Goal: Task Accomplishment & Management: Manage account settings

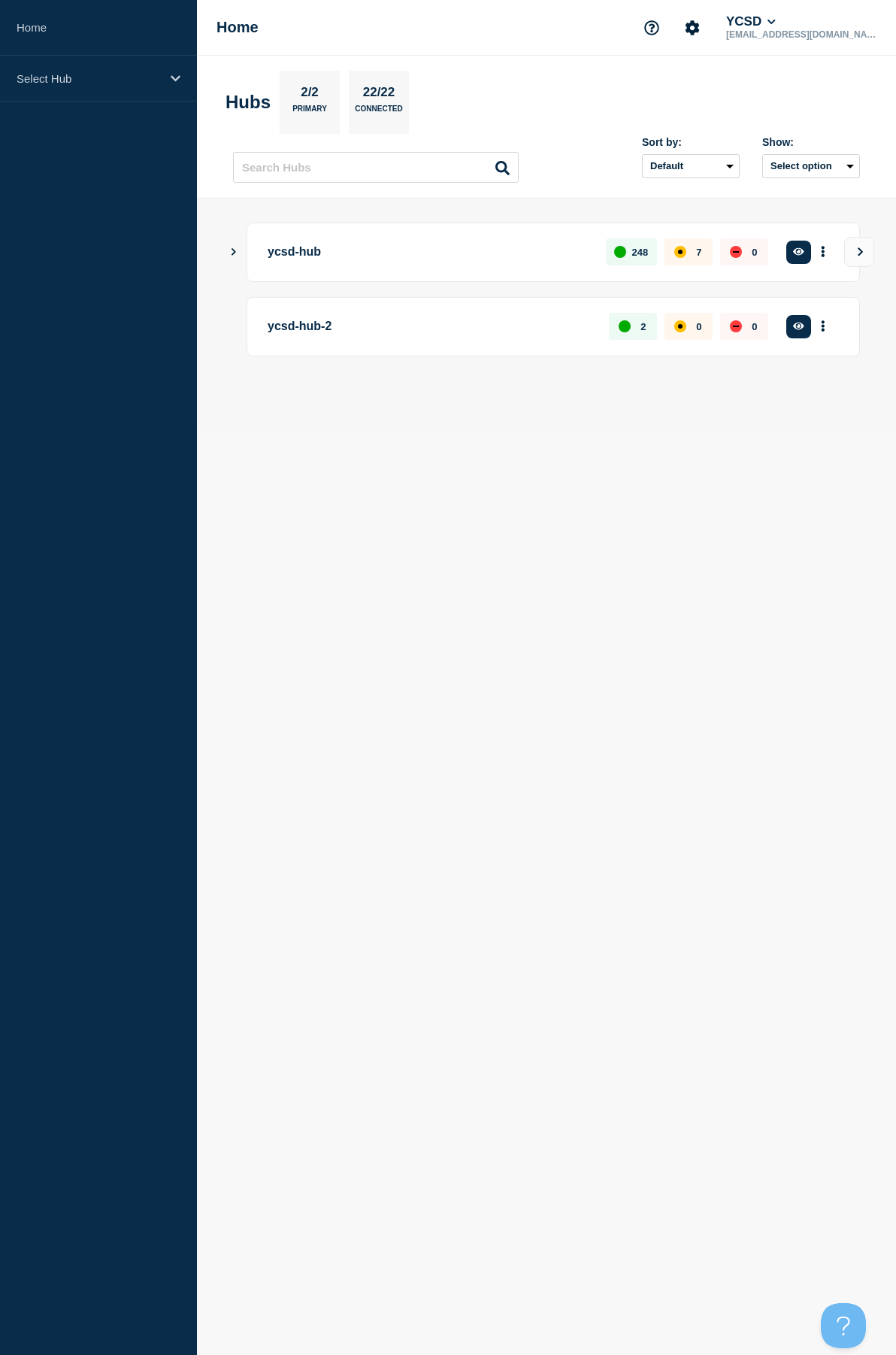
click at [238, 250] on icon "Show Connected Hubs" at bounding box center [233, 251] width 9 height 7
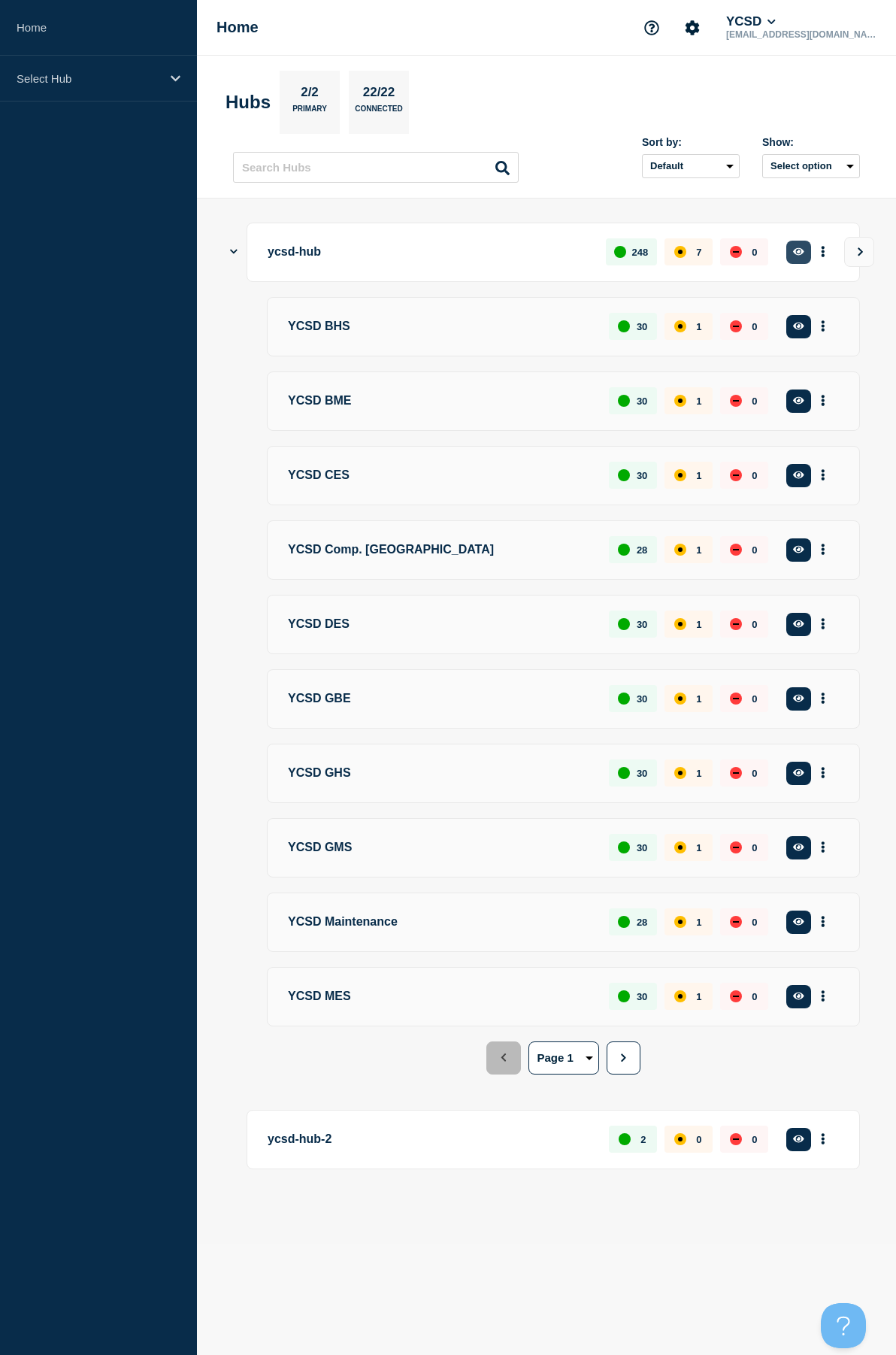
click at [806, 258] on button "button" at bounding box center [799, 252] width 25 height 23
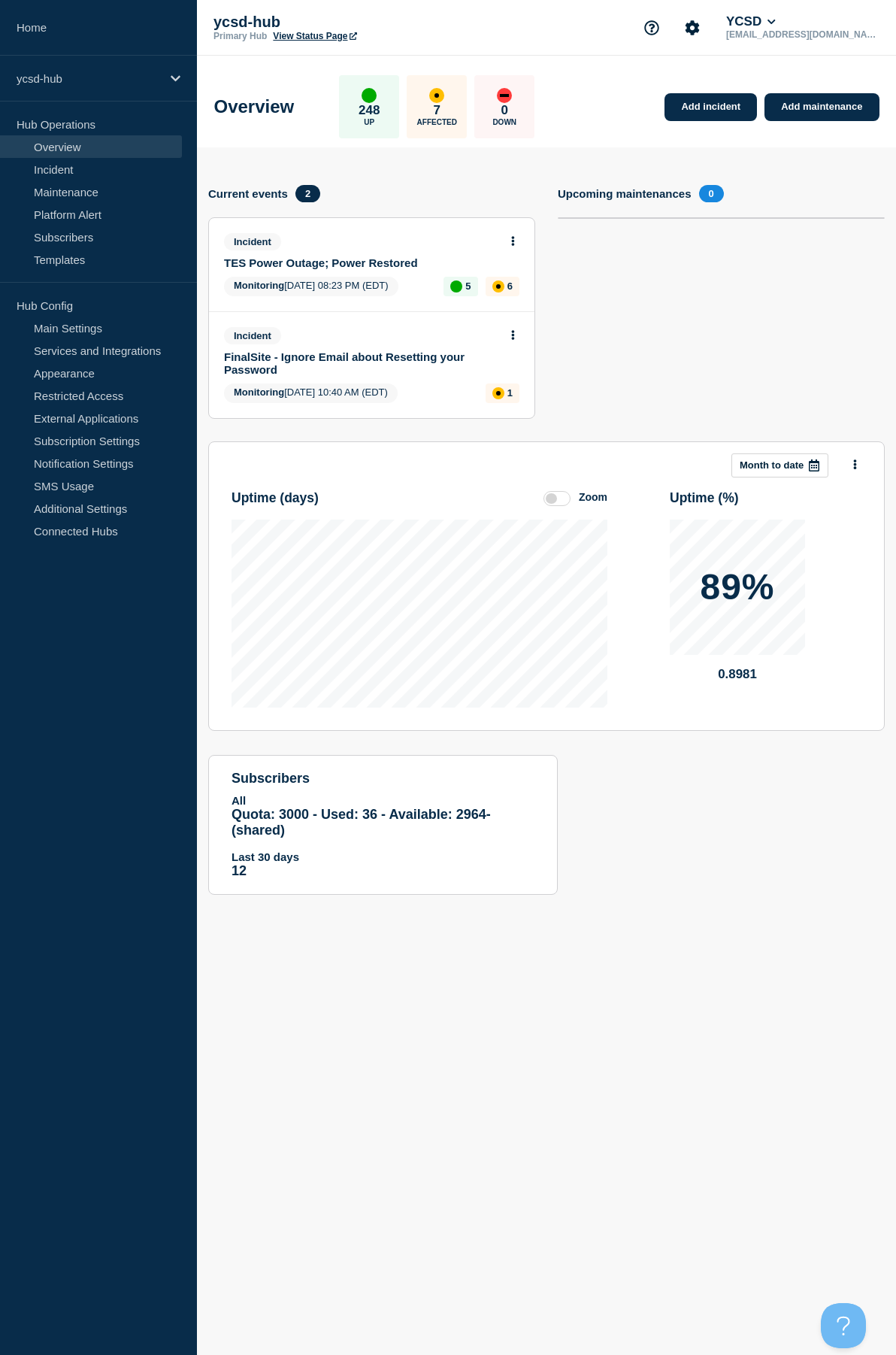
click at [516, 243] on button at bounding box center [513, 242] width 13 height 13
click at [507, 273] on link "View incident" at bounding box center [507, 277] width 62 height 12
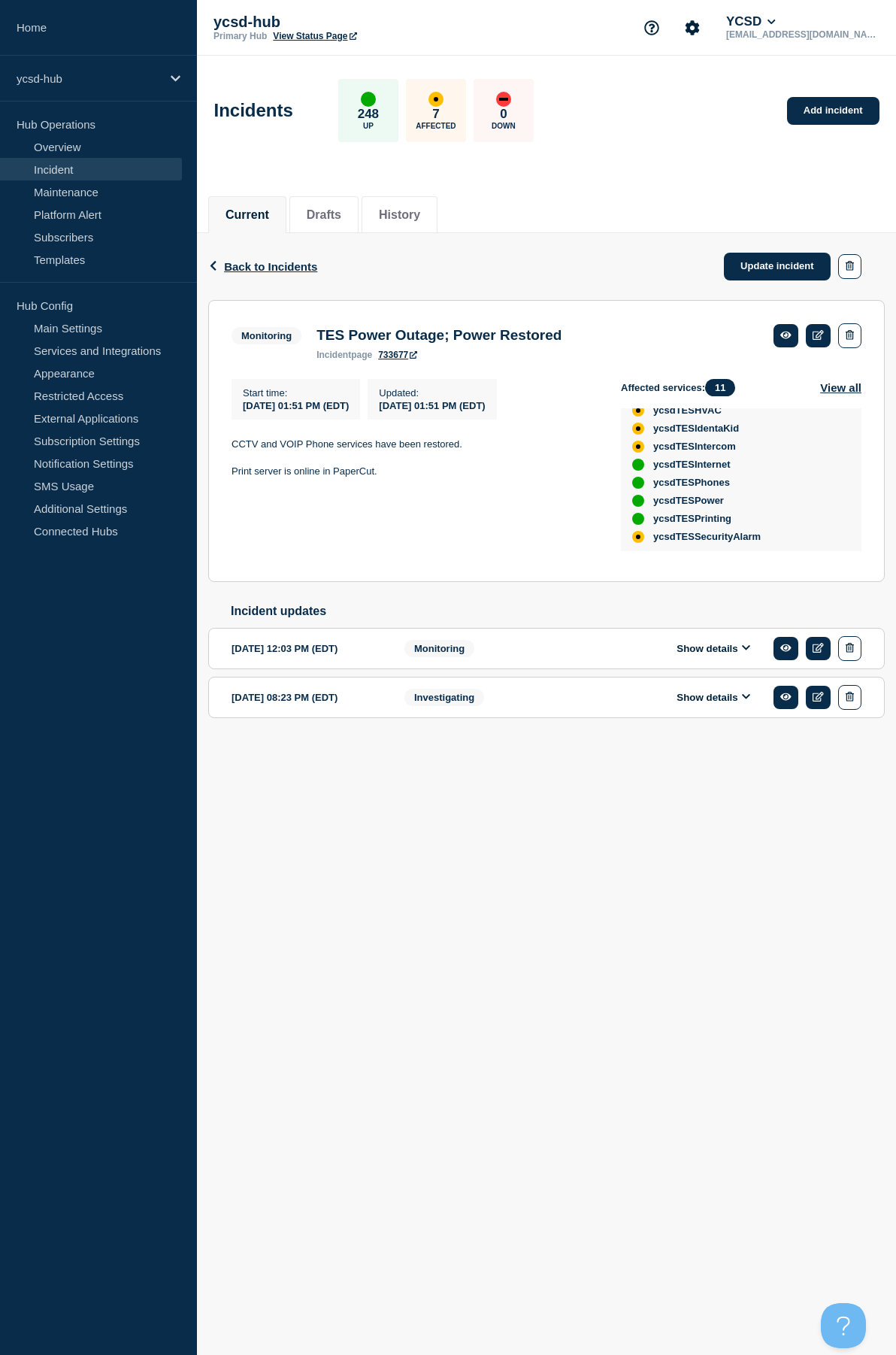
scroll to position [108, 0]
click at [836, 396] on button "View all" at bounding box center [841, 388] width 41 height 17
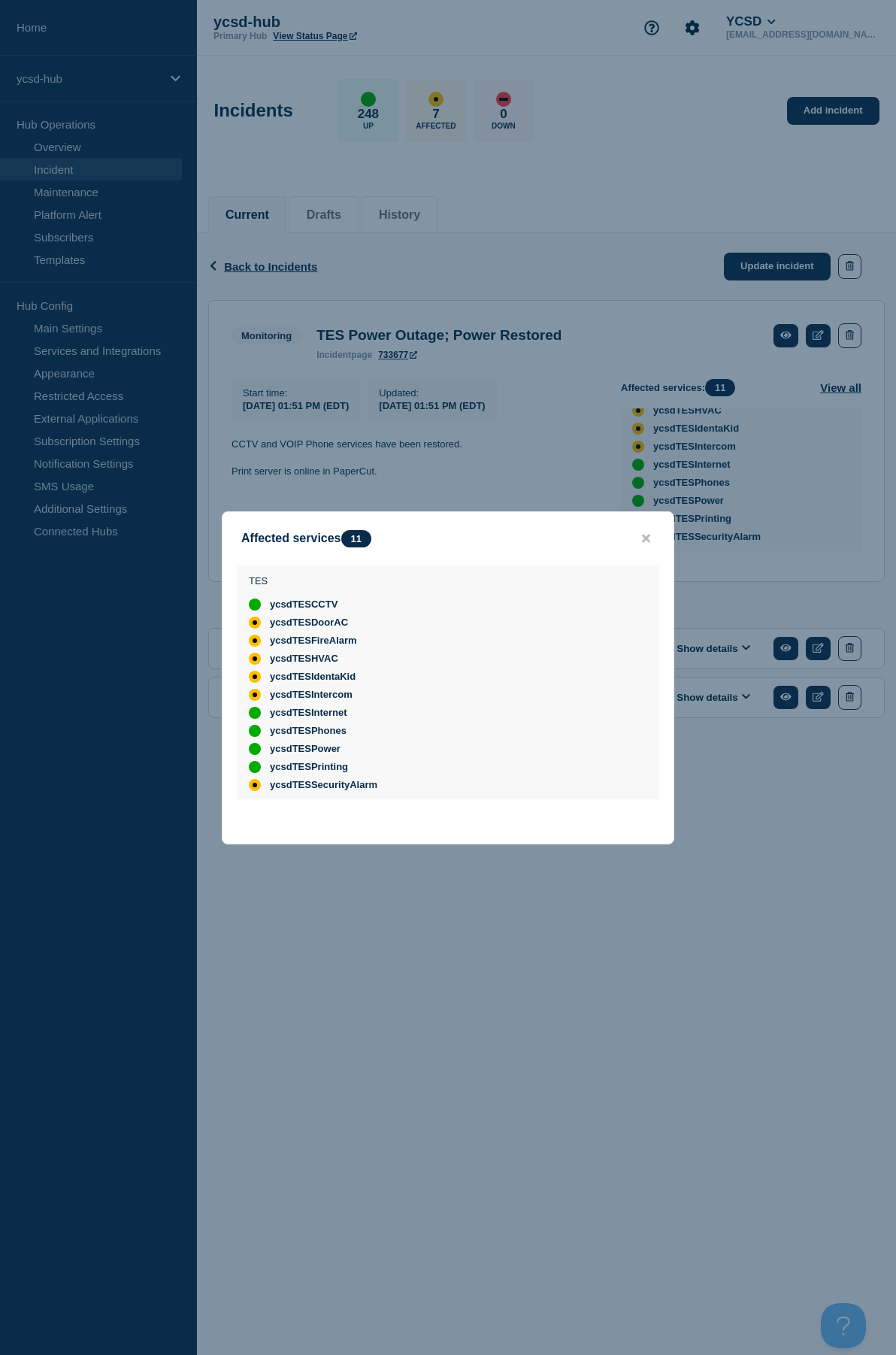
click at [494, 439] on div at bounding box center [448, 677] width 896 height 1355
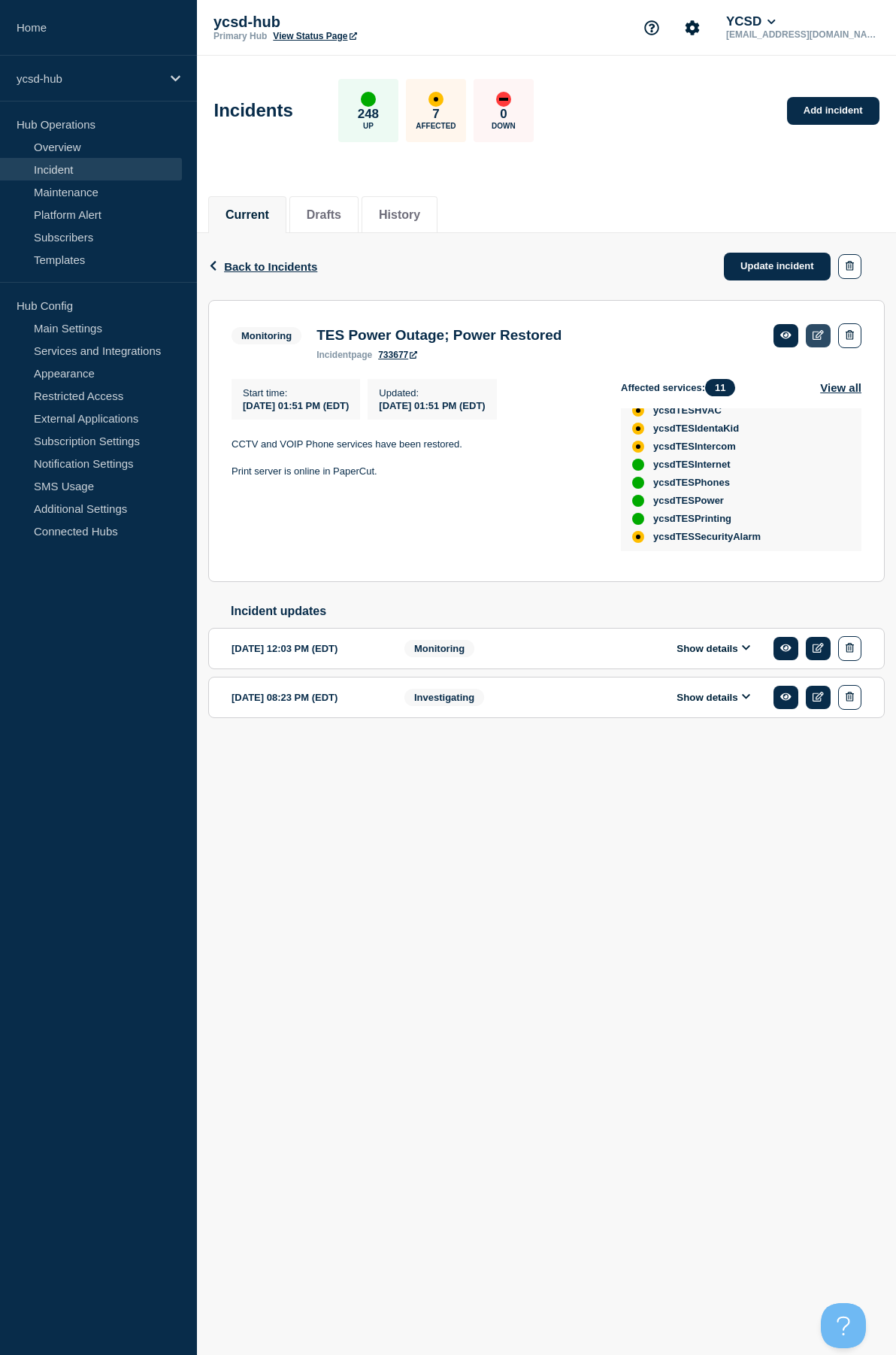
click at [826, 329] on link at bounding box center [818, 335] width 25 height 23
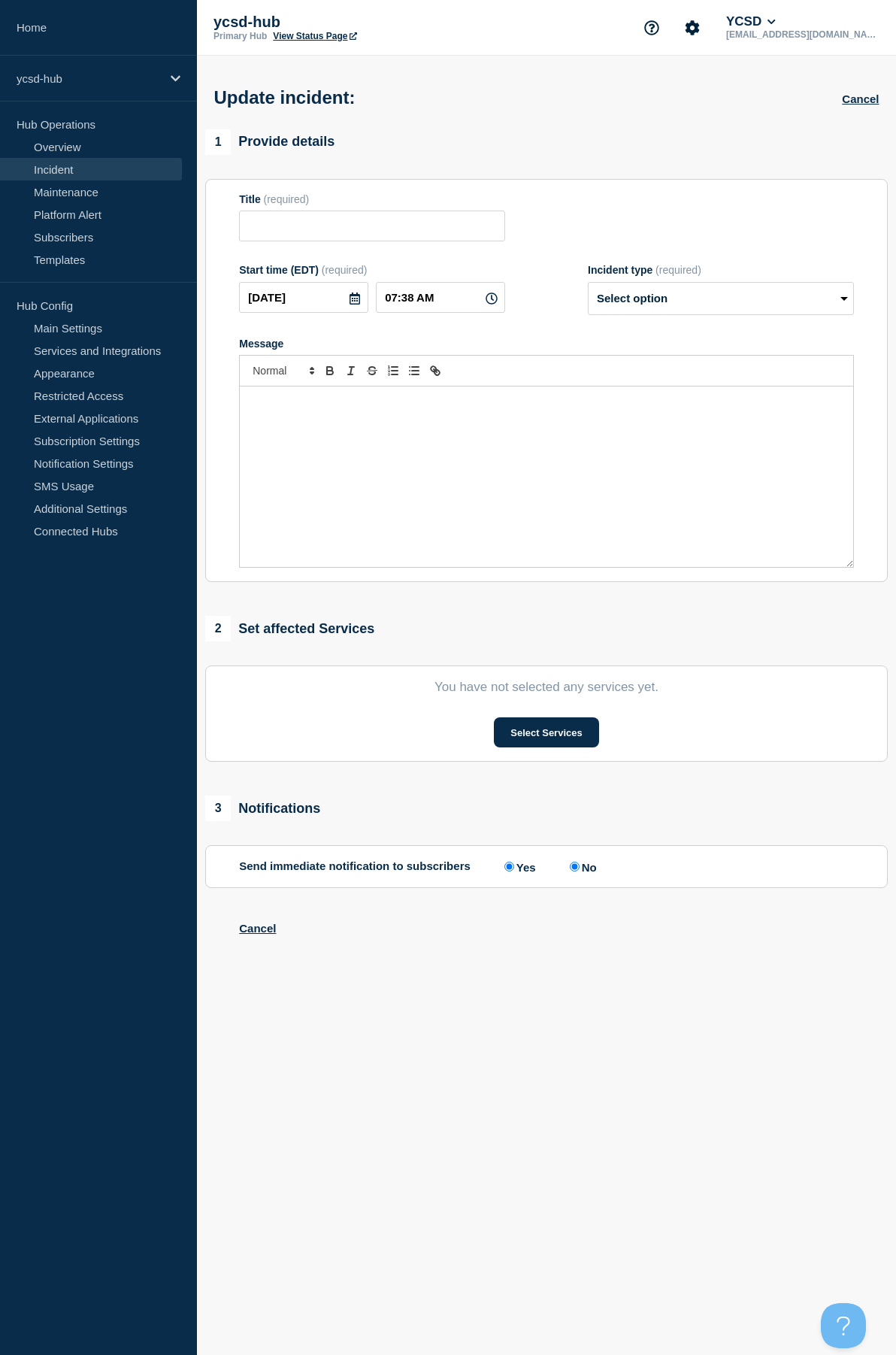
type input "TES Power Outage; Power Restored"
type input "2025-10-13"
type input "01:51 PM"
select select "monitoring"
radio input "false"
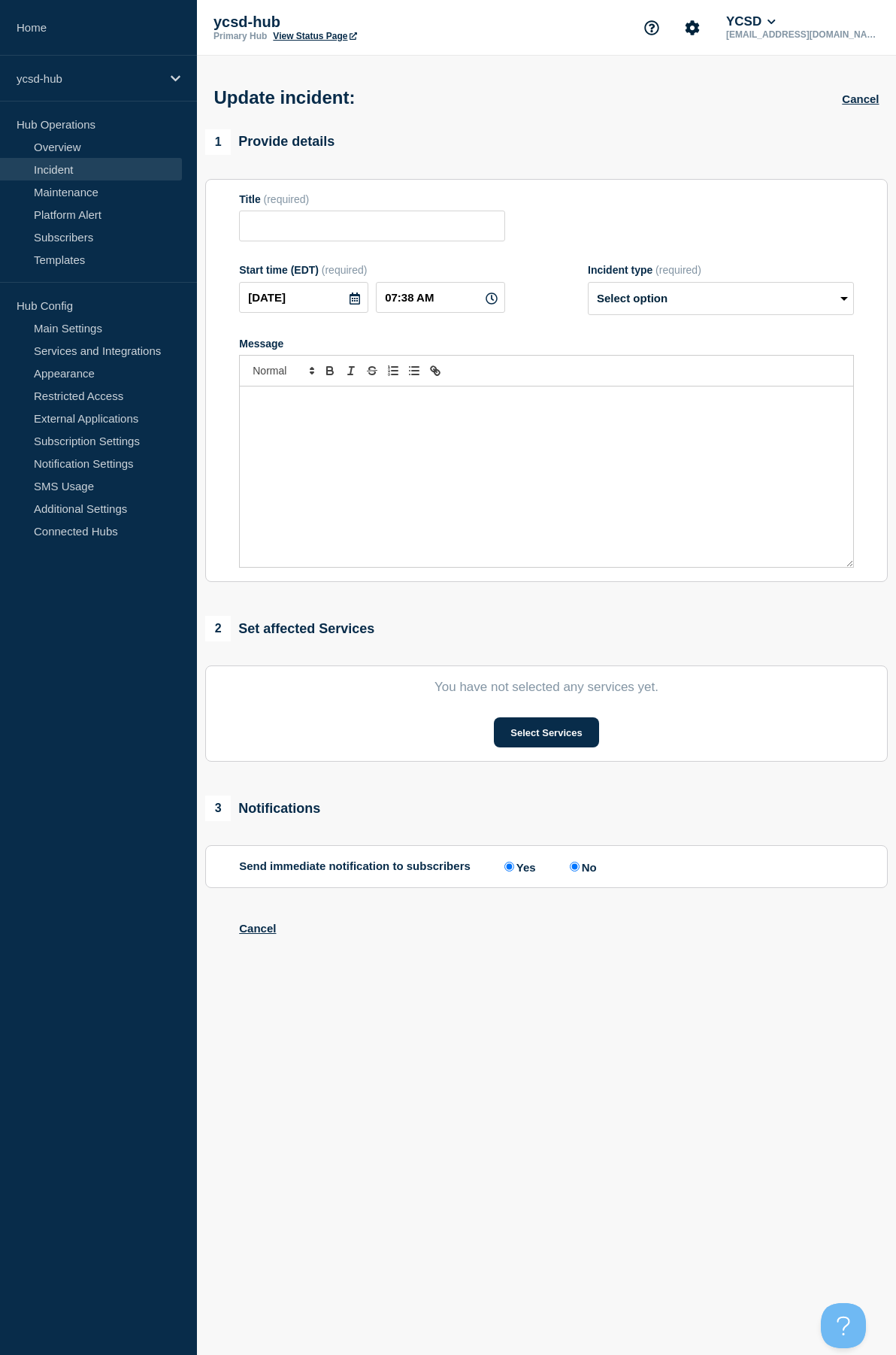
radio input "true"
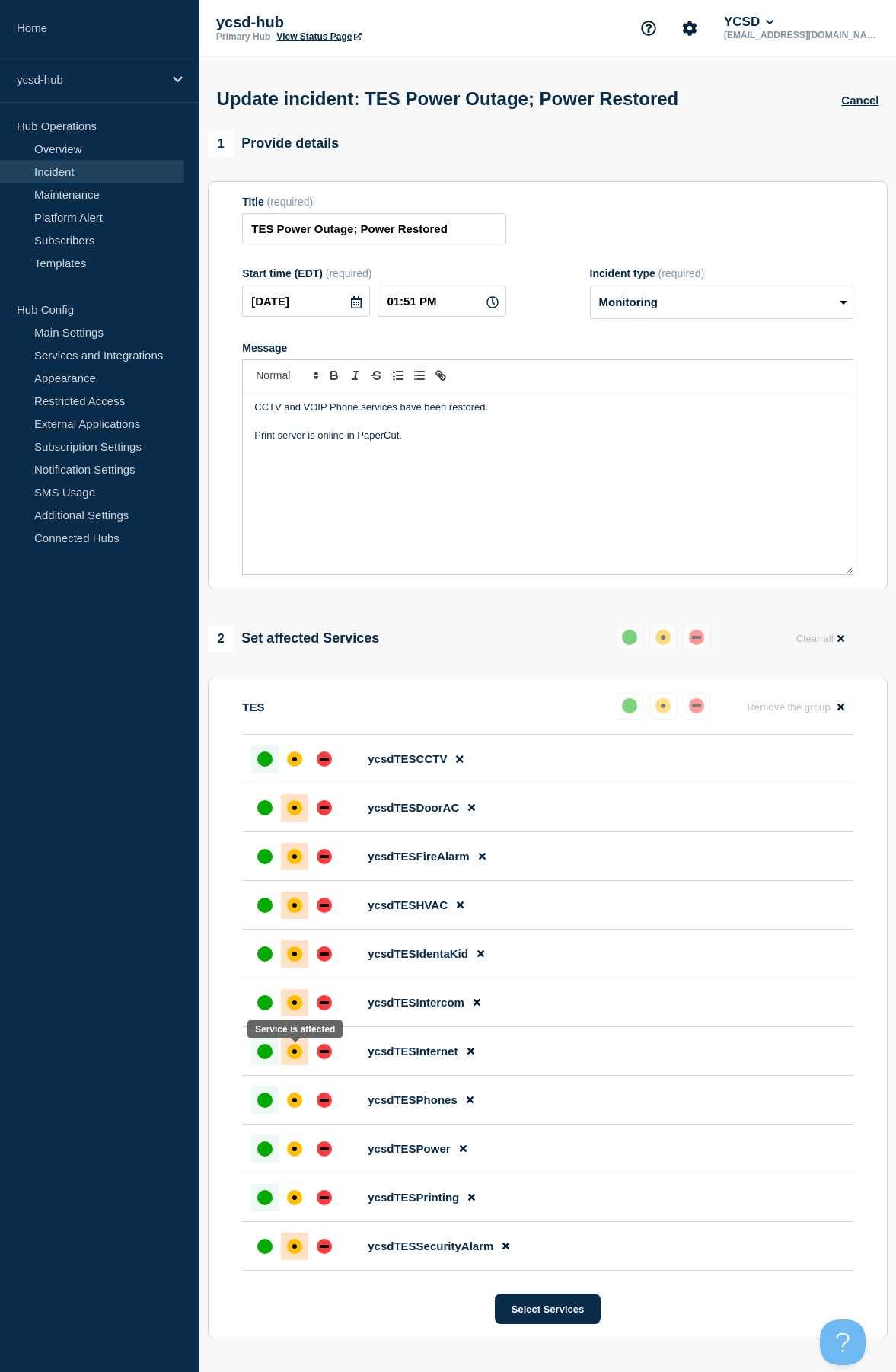
click at [290, 1059] on div "affected" at bounding box center [295, 1052] width 15 height 15
drag, startPoint x: 440, startPoint y: 456, endPoint x: -141, endPoint y: 242, distance: 619.2
click at [0, 242] on html "Home ycsd-hub Hub Operations Overview Incident Maintenance Platform Alert Subsc…" at bounding box center [448, 686] width 896 height 1372
drag, startPoint x: 469, startPoint y: 230, endPoint x: 354, endPoint y: 243, distance: 115.7
click at [354, 243] on input "TES Power Outage; Power Restored" at bounding box center [374, 229] width 264 height 31
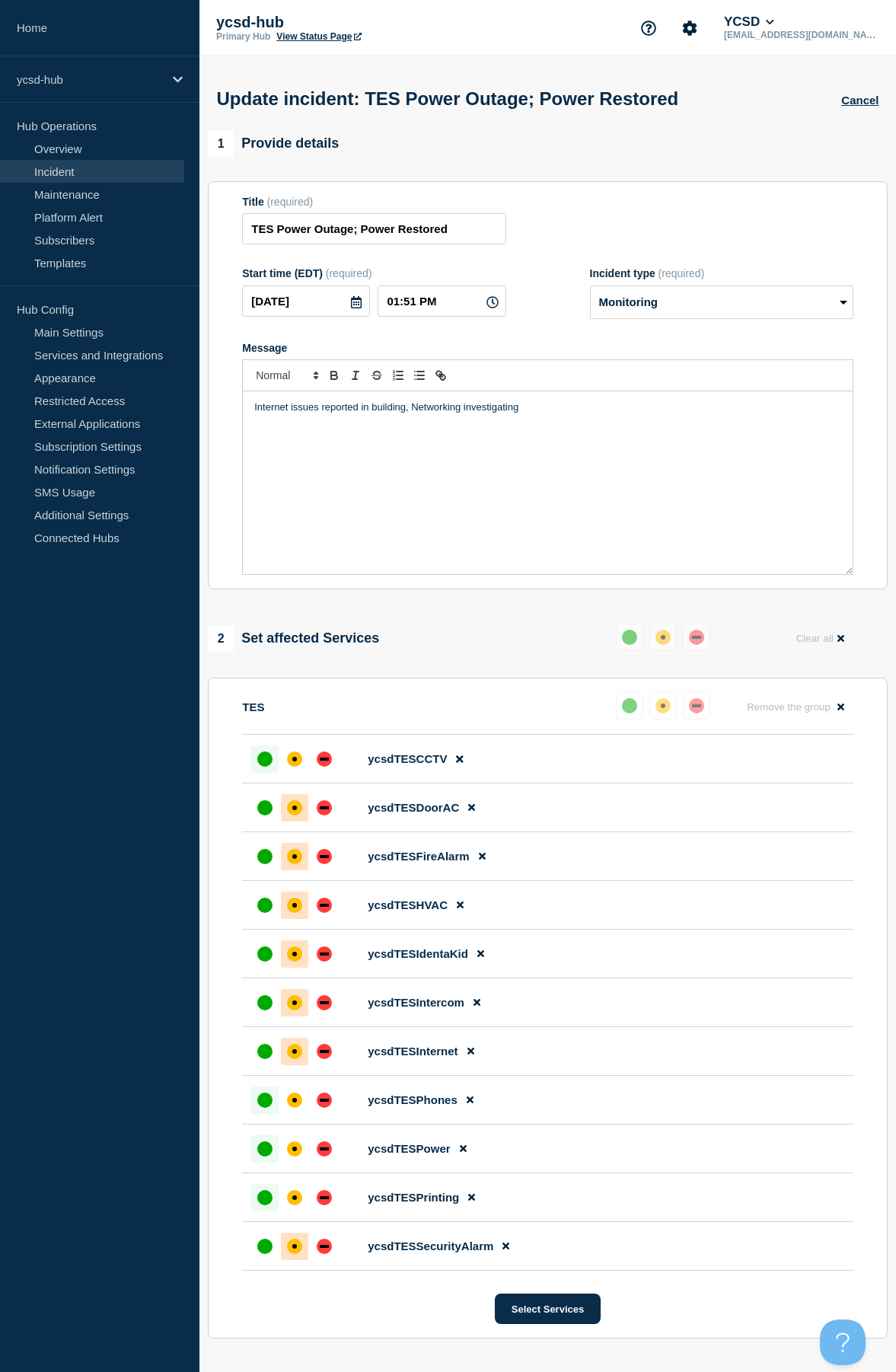
click at [254, 412] on p "Internet issues reported in building, Networking investigating" at bounding box center [547, 407] width 587 height 13
click at [559, 428] on div "Internet issues reported in building, Networking investigating" at bounding box center [547, 483] width 610 height 183
click at [250, 412] on div "Internet issues reported in building, Networking investigating" at bounding box center [547, 483] width 610 height 183
click at [268, 814] on div "up" at bounding box center [265, 808] width 15 height 15
click at [252, 870] on div at bounding box center [265, 856] width 27 height 27
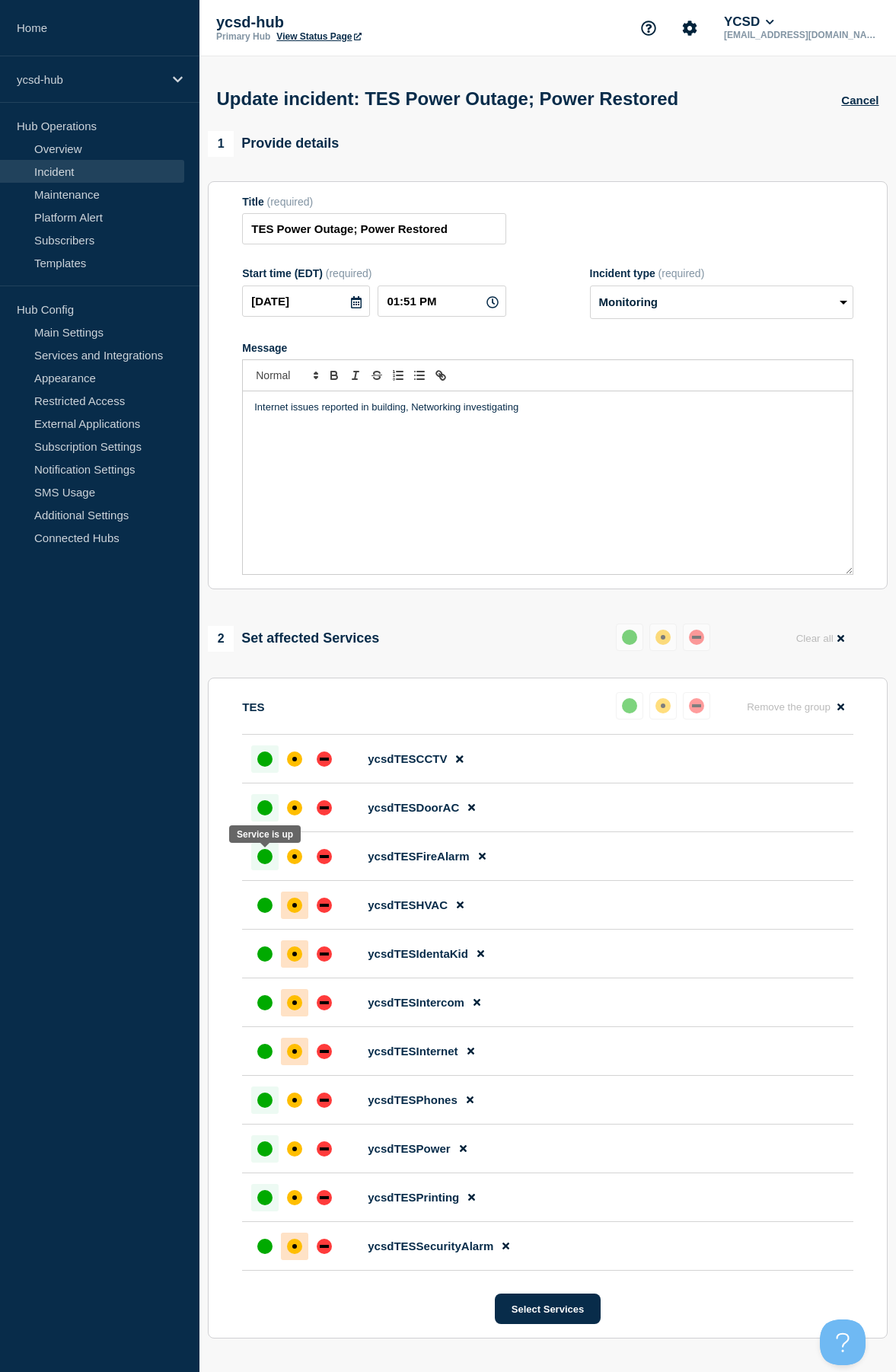
click at [262, 861] on div "up" at bounding box center [265, 857] width 15 height 15
click at [261, 911] on div "up" at bounding box center [265, 906] width 15 height 15
click at [278, 995] on div at bounding box center [265, 1002] width 27 height 27
click at [292, 1011] on div "affected" at bounding box center [295, 1003] width 15 height 15
click at [267, 1057] on div "up" at bounding box center [265, 1052] width 15 height 15
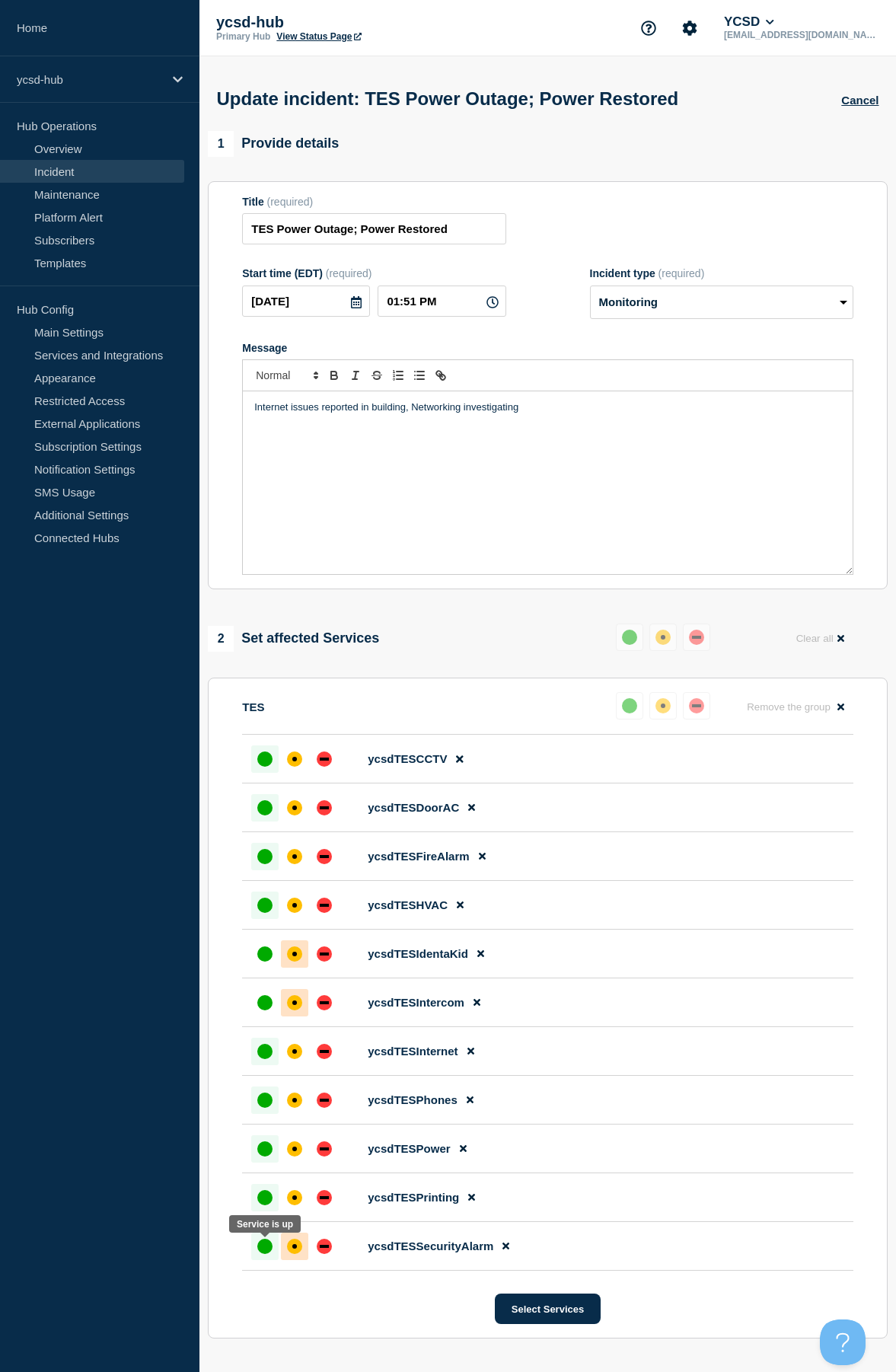
click at [273, 1256] on div at bounding box center [265, 1246] width 27 height 27
click at [270, 954] on div "up" at bounding box center [265, 954] width 15 height 15
click at [610, 424] on div "Internet issues reported in building, Networking investigating" at bounding box center [547, 483] width 610 height 183
drag, startPoint x: 599, startPoint y: 426, endPoint x: 208, endPoint y: 420, distance: 391.0
click at [208, 420] on section "Title (required) TES Power Outage; Power Restored Start time (EDT) (required) 2…" at bounding box center [547, 385] width 680 height 409
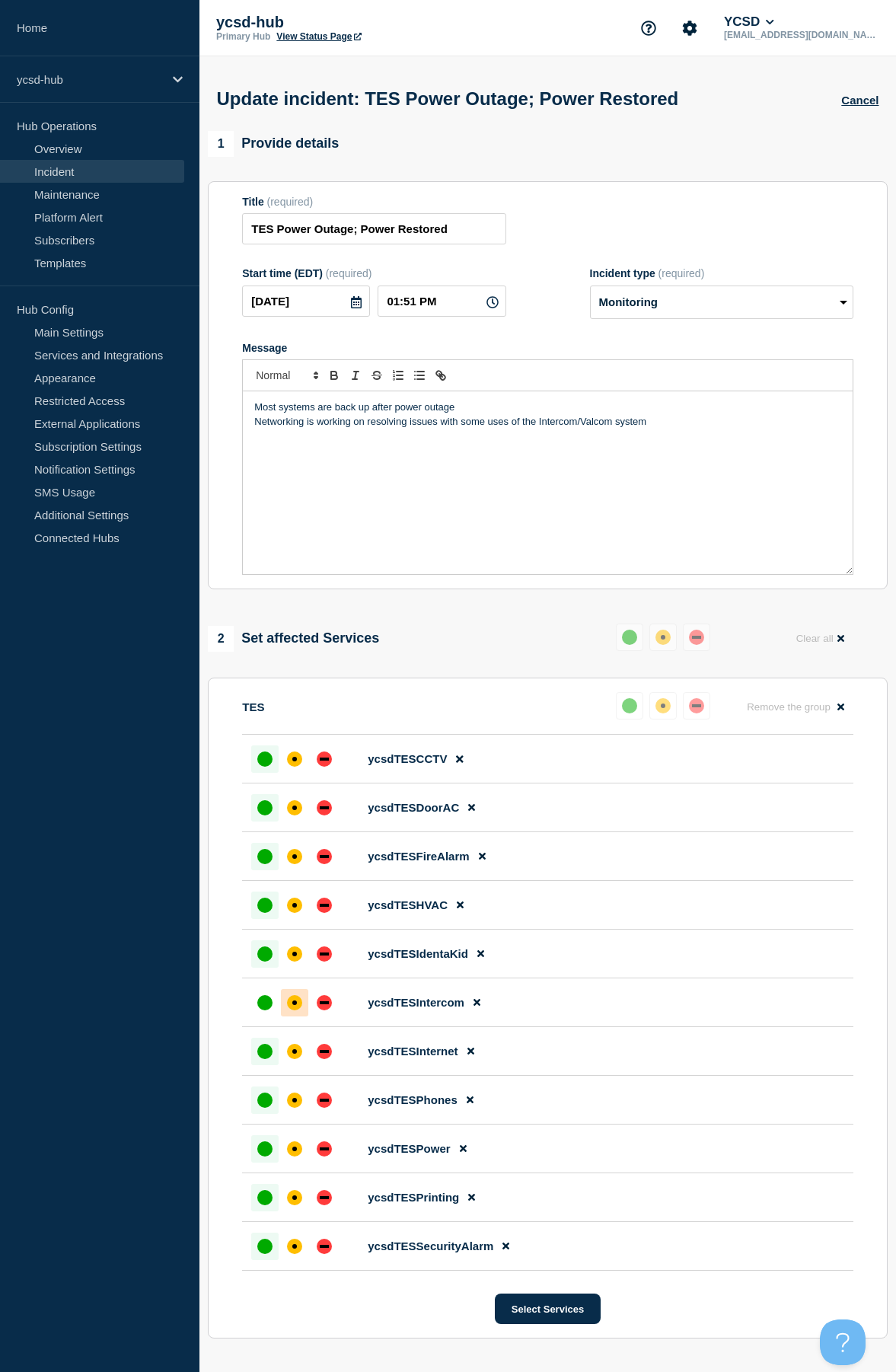
click at [300, 425] on p "Networking is working on resolving issues with some uses of the Intercom/Valcom…" at bounding box center [547, 422] width 587 height 13
click at [303, 425] on p "Networking is working on resolving issues with some uses of the Intercom/Valcom…" at bounding box center [547, 422] width 587 height 13
click at [467, 763] on button at bounding box center [459, 759] width 26 height 29
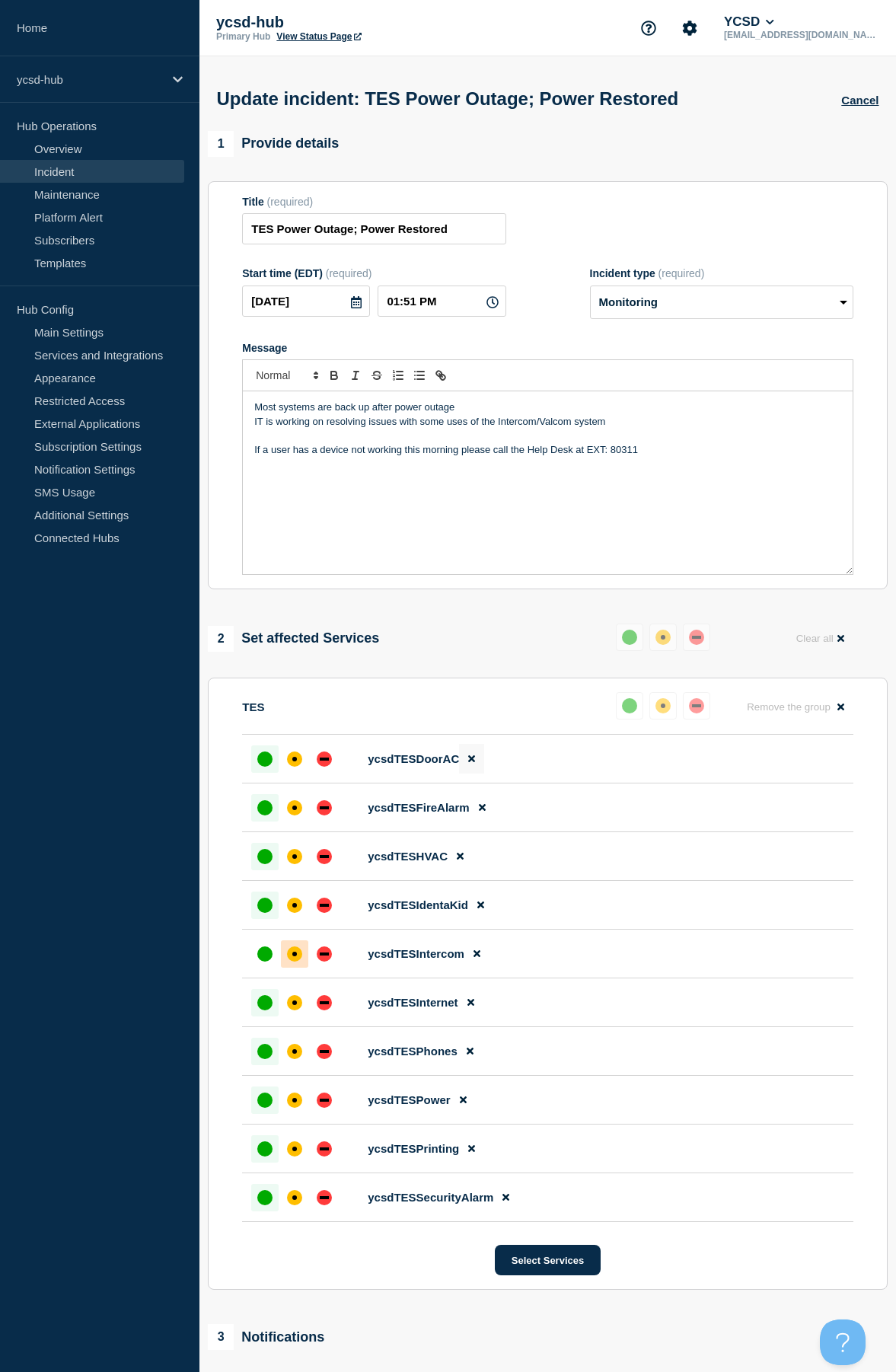
click at [476, 770] on button at bounding box center [471, 759] width 26 height 29
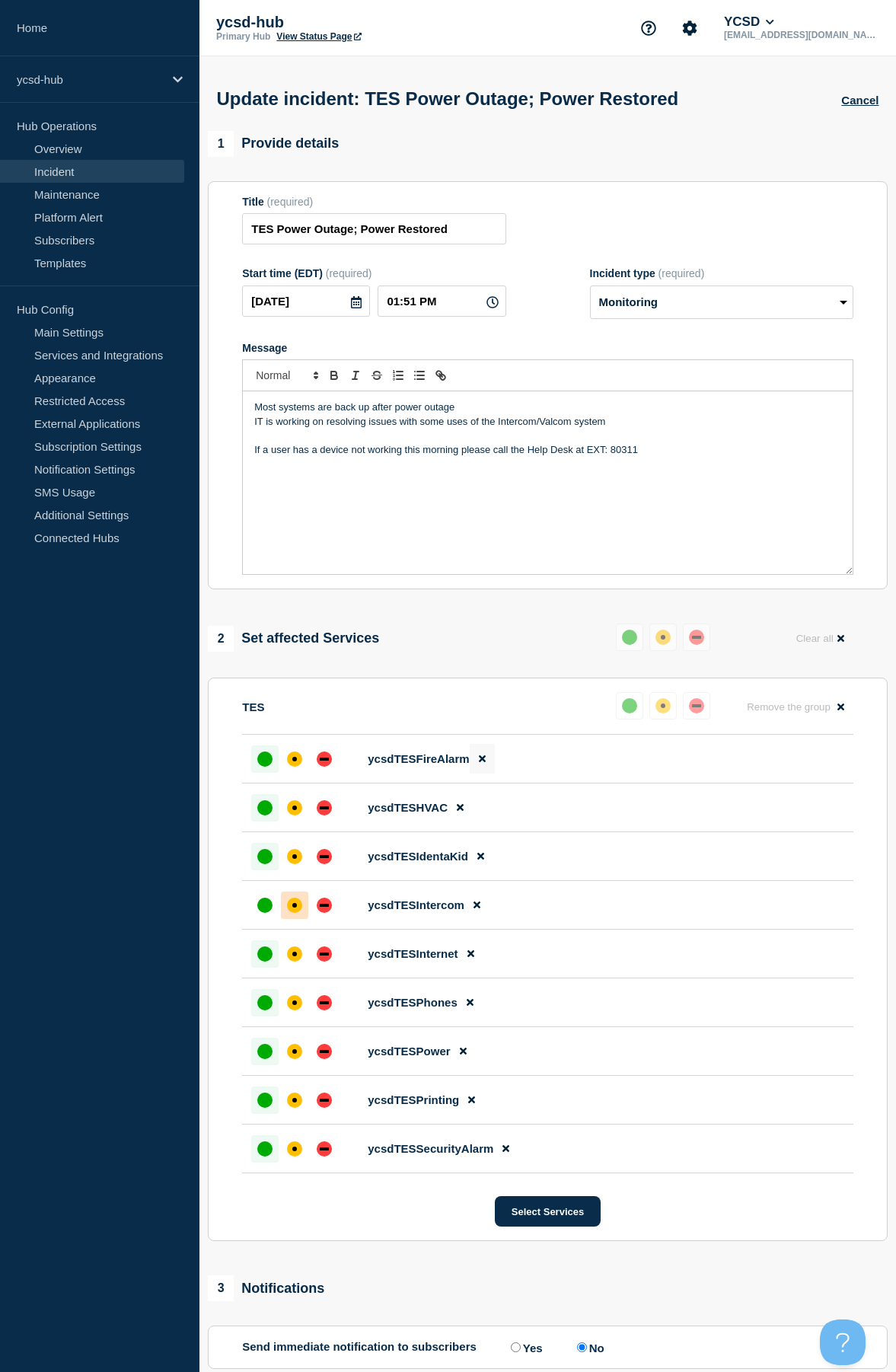
click at [484, 769] on button at bounding box center [483, 759] width 26 height 29
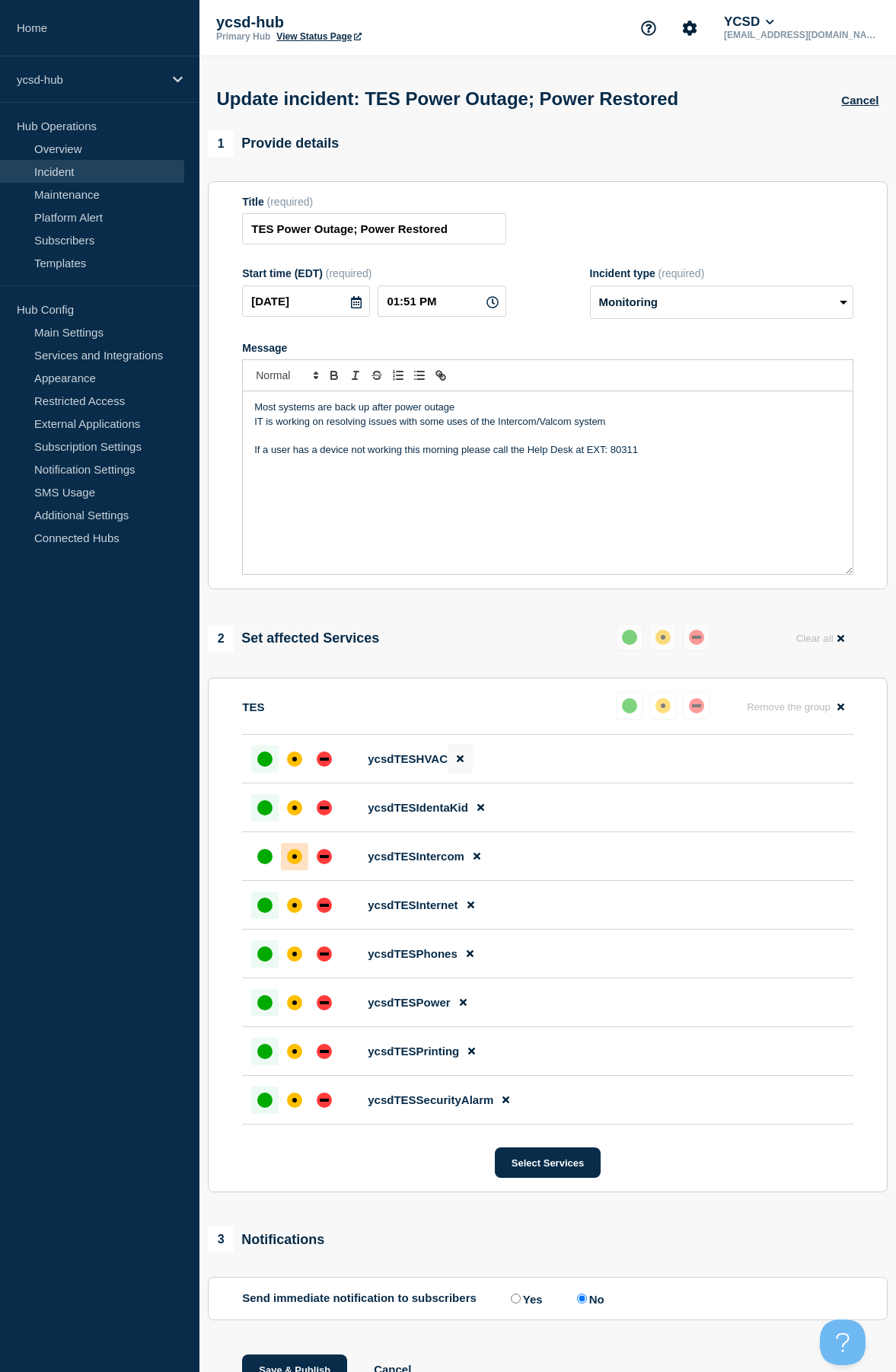
click at [465, 770] on button at bounding box center [460, 759] width 26 height 29
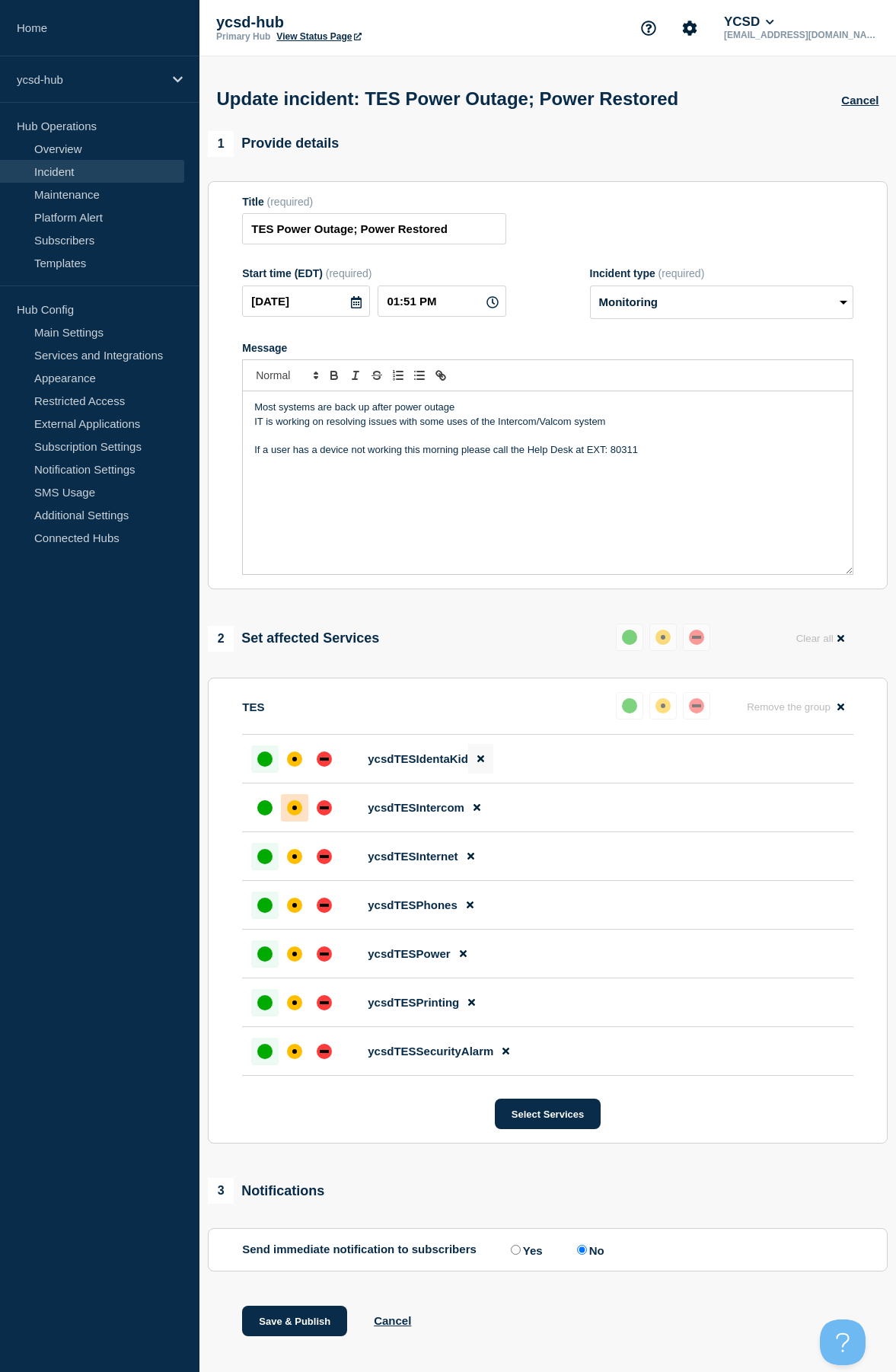
click at [488, 769] on button at bounding box center [481, 759] width 26 height 29
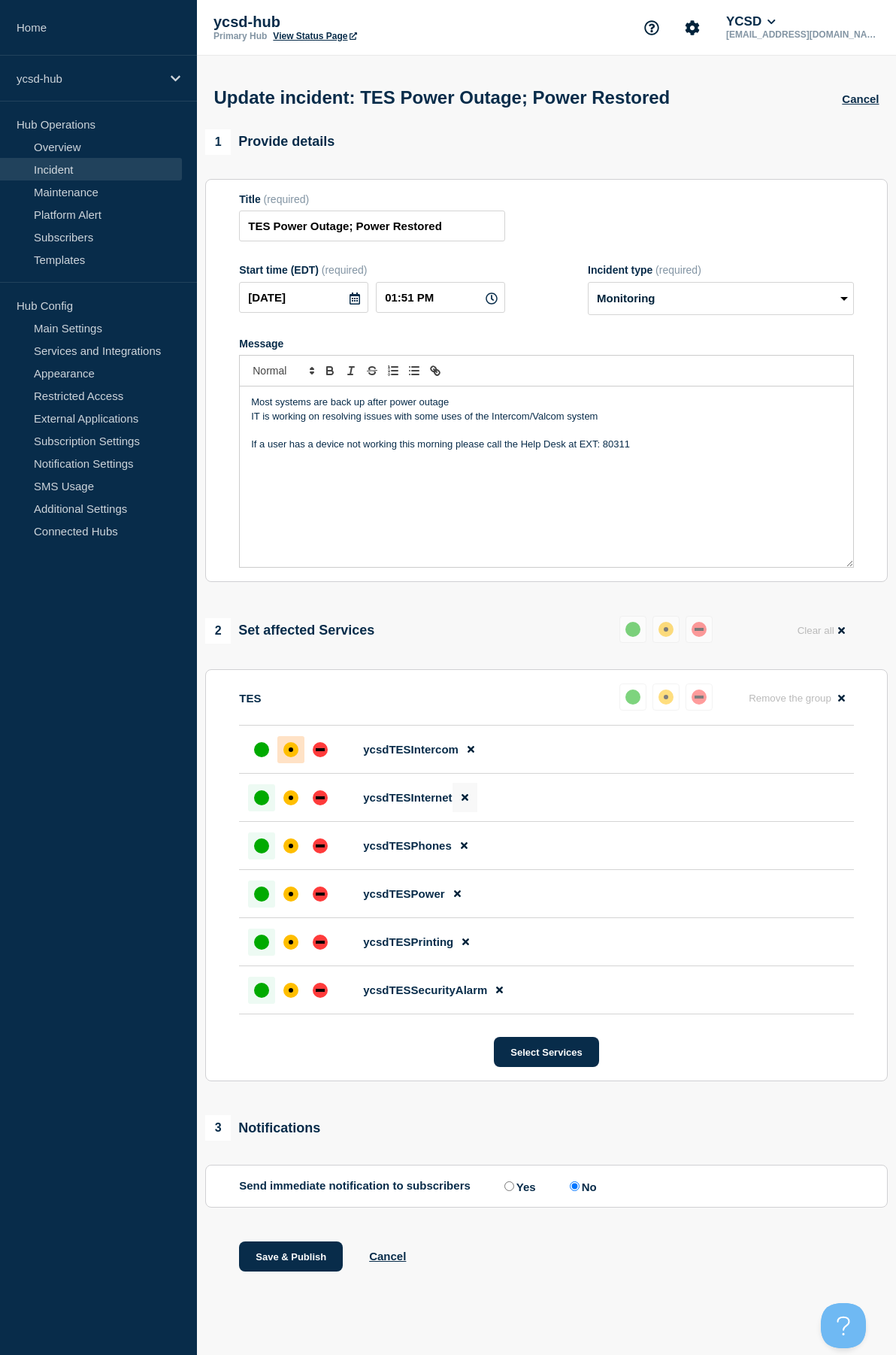
click at [455, 810] on button at bounding box center [465, 797] width 25 height 29
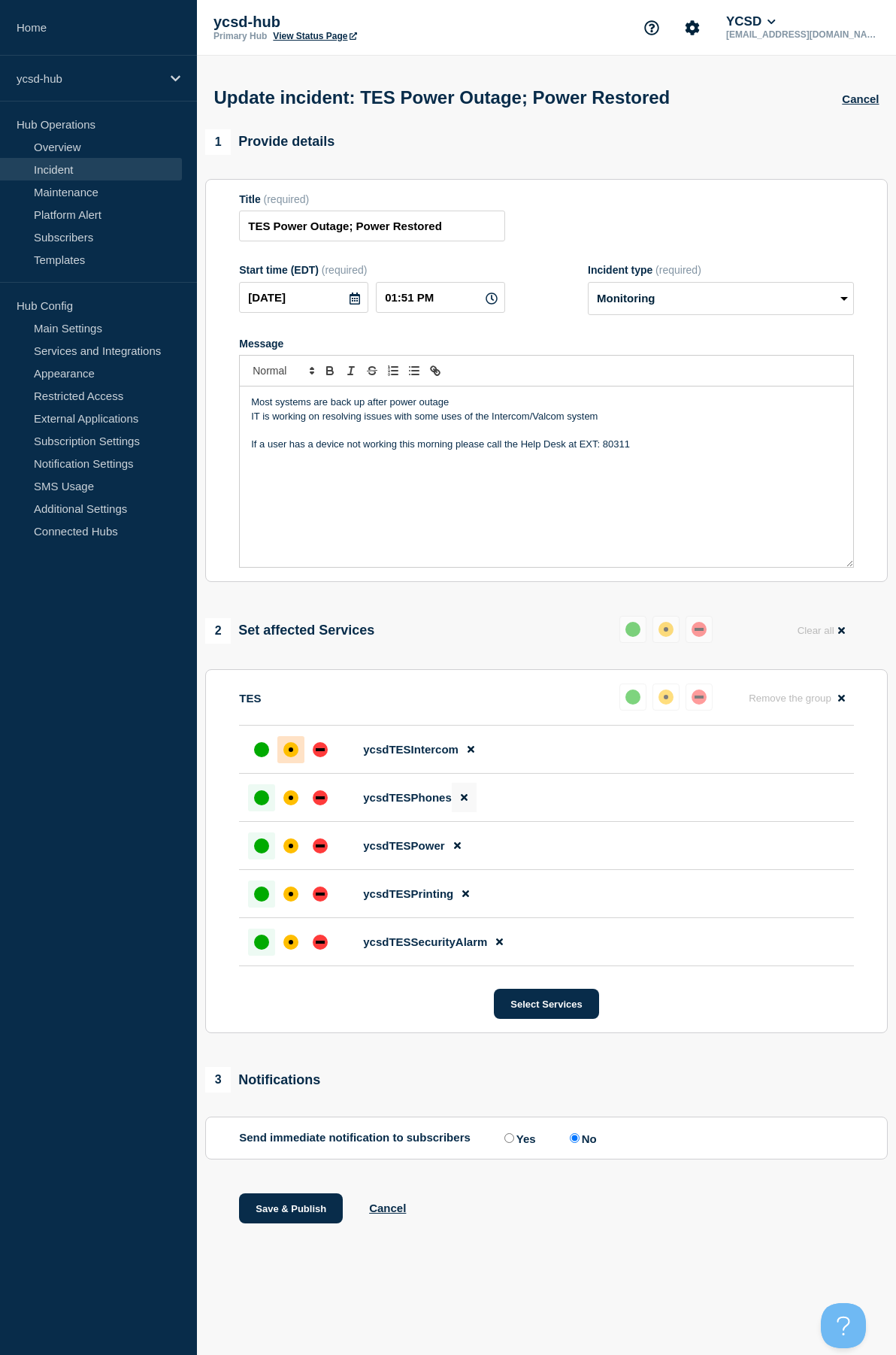
click at [461, 802] on icon at bounding box center [463, 798] width 7 height 9
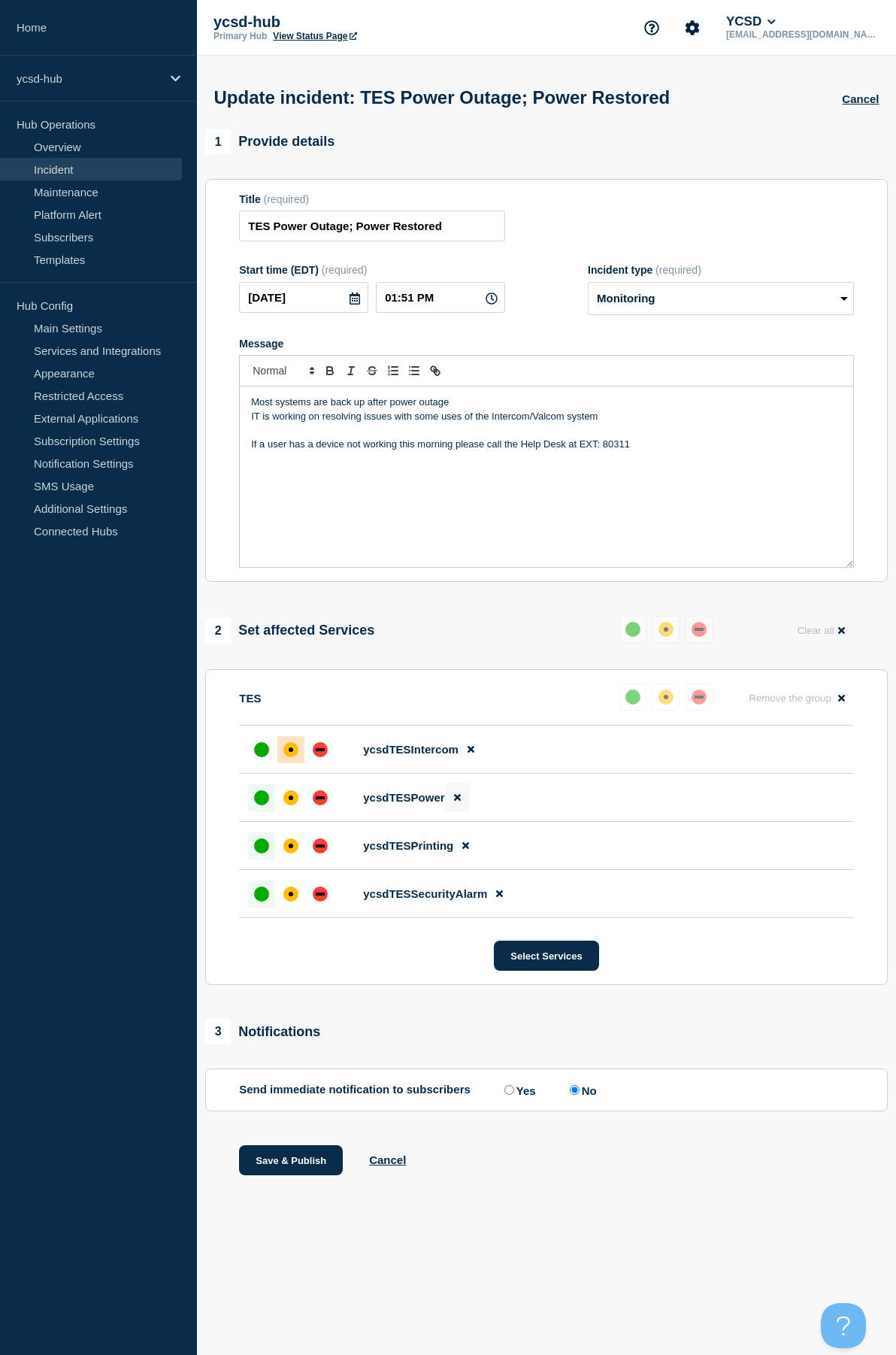
click at [463, 804] on button at bounding box center [458, 797] width 25 height 29
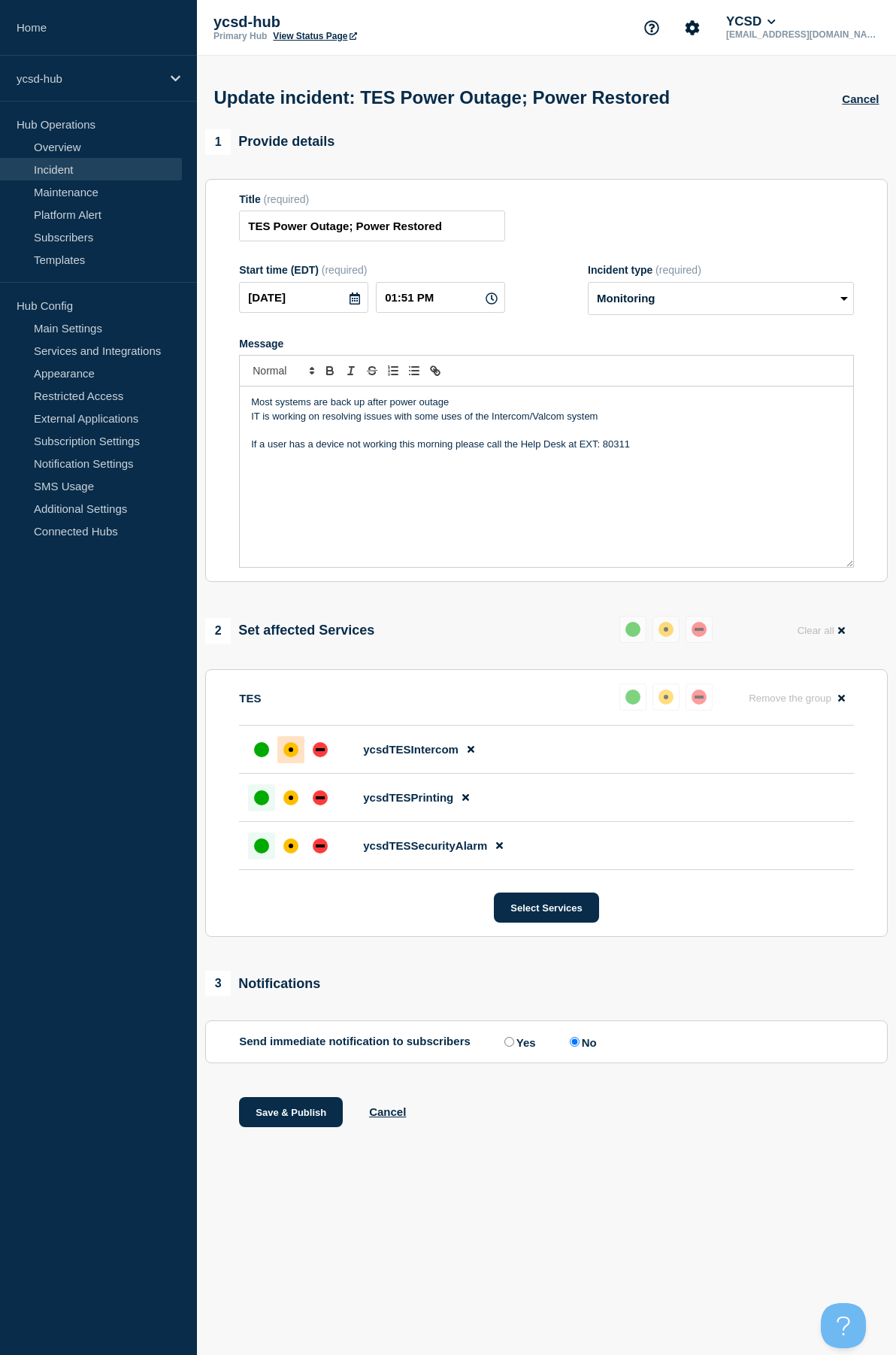
click at [463, 803] on icon at bounding box center [465, 798] width 7 height 9
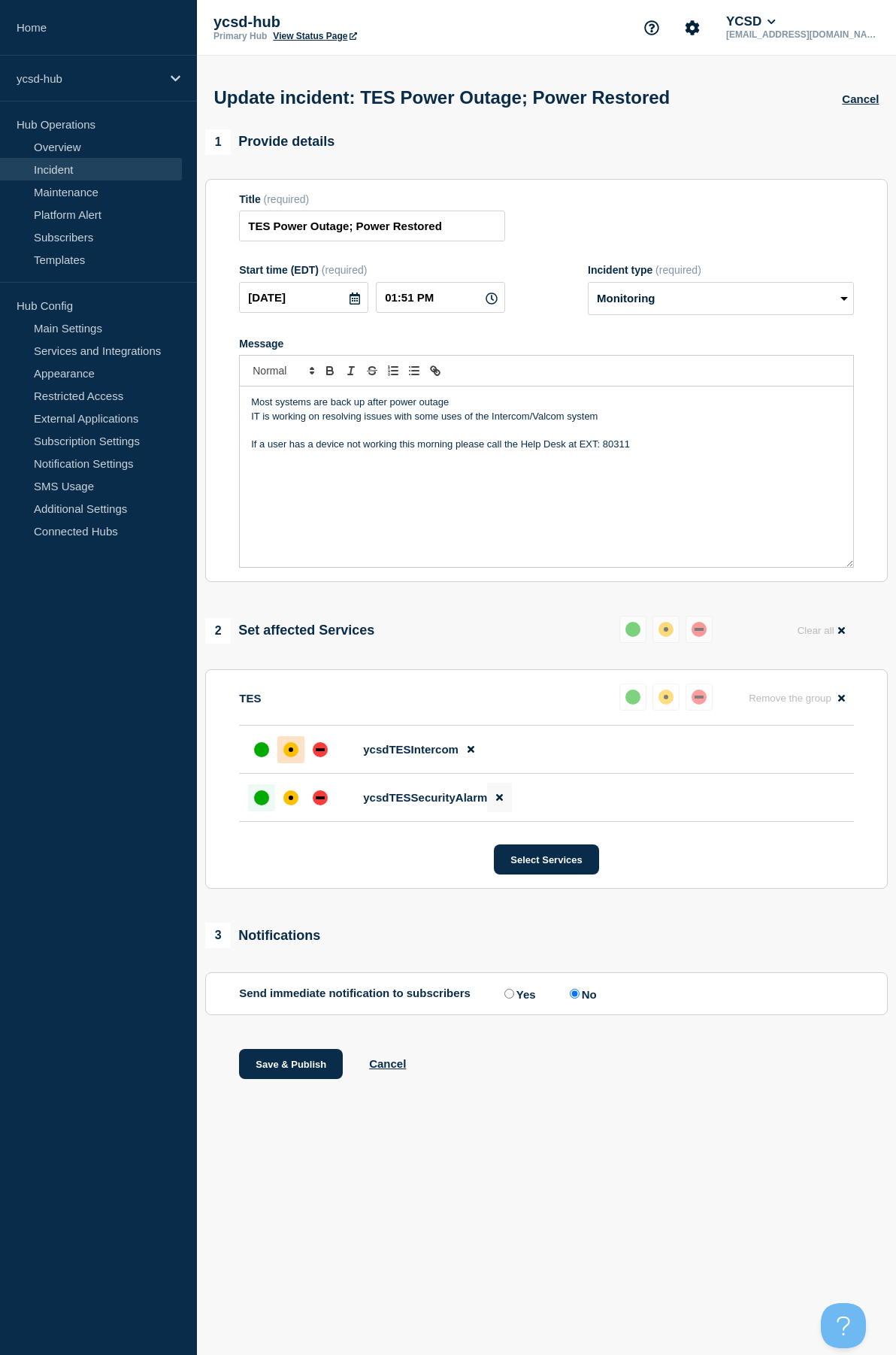
click at [503, 802] on icon at bounding box center [499, 798] width 7 height 9
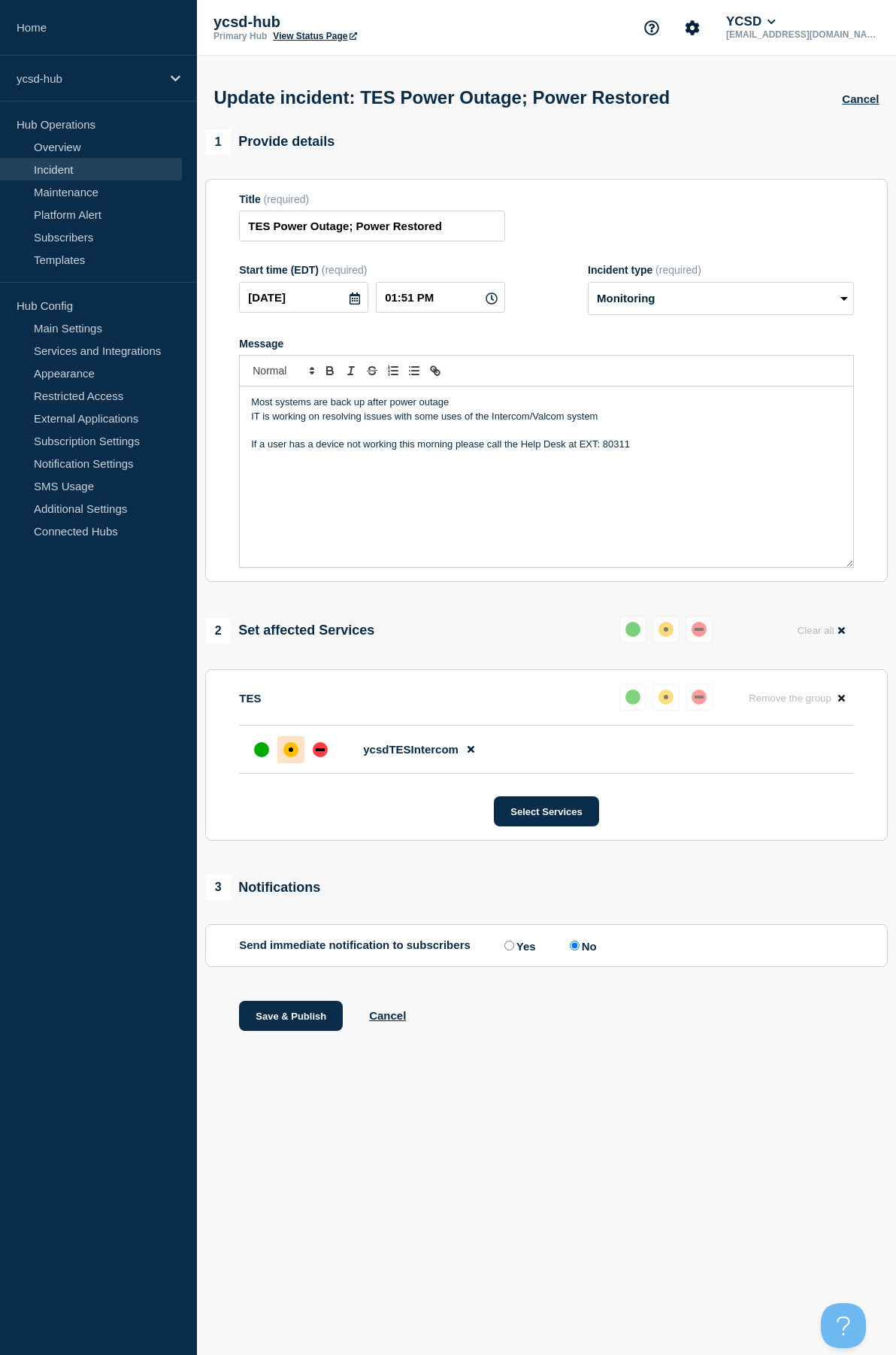
click at [461, 407] on p "Most systems are back up after power outage" at bounding box center [546, 402] width 591 height 13
click at [698, 419] on p "IT is working on resolving issues with some uses of the Intercom/Valcom system" at bounding box center [546, 417] width 591 height 13
click at [755, 295] on select "Select option Investigating Identified Monitoring Resolved" at bounding box center [721, 298] width 266 height 33
select select "identified"
click at [588, 285] on select "Select option Investigating Identified Monitoring Resolved" at bounding box center [721, 298] width 266 height 33
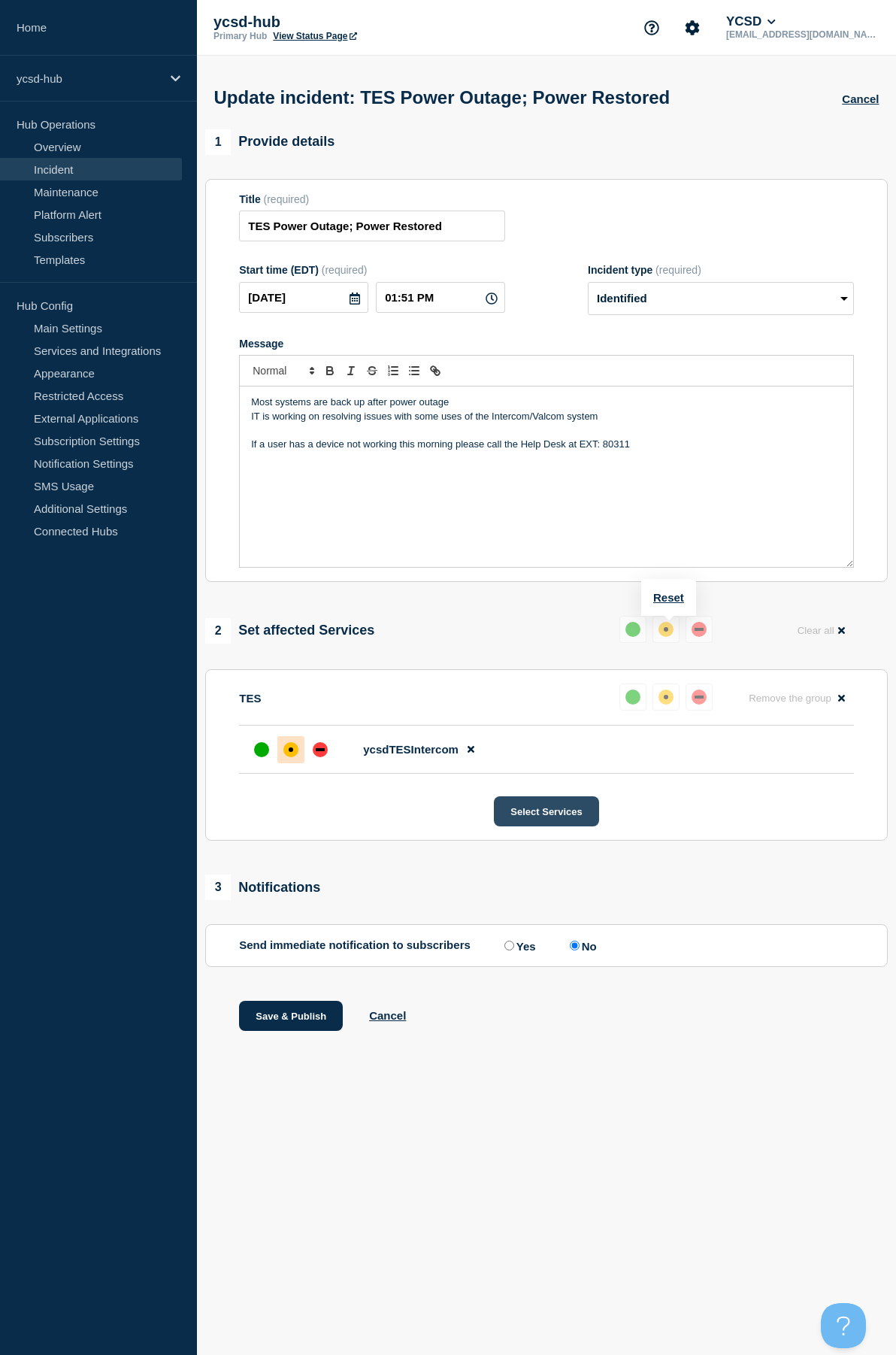
click at [550, 815] on button "Select Services" at bounding box center [547, 812] width 105 height 30
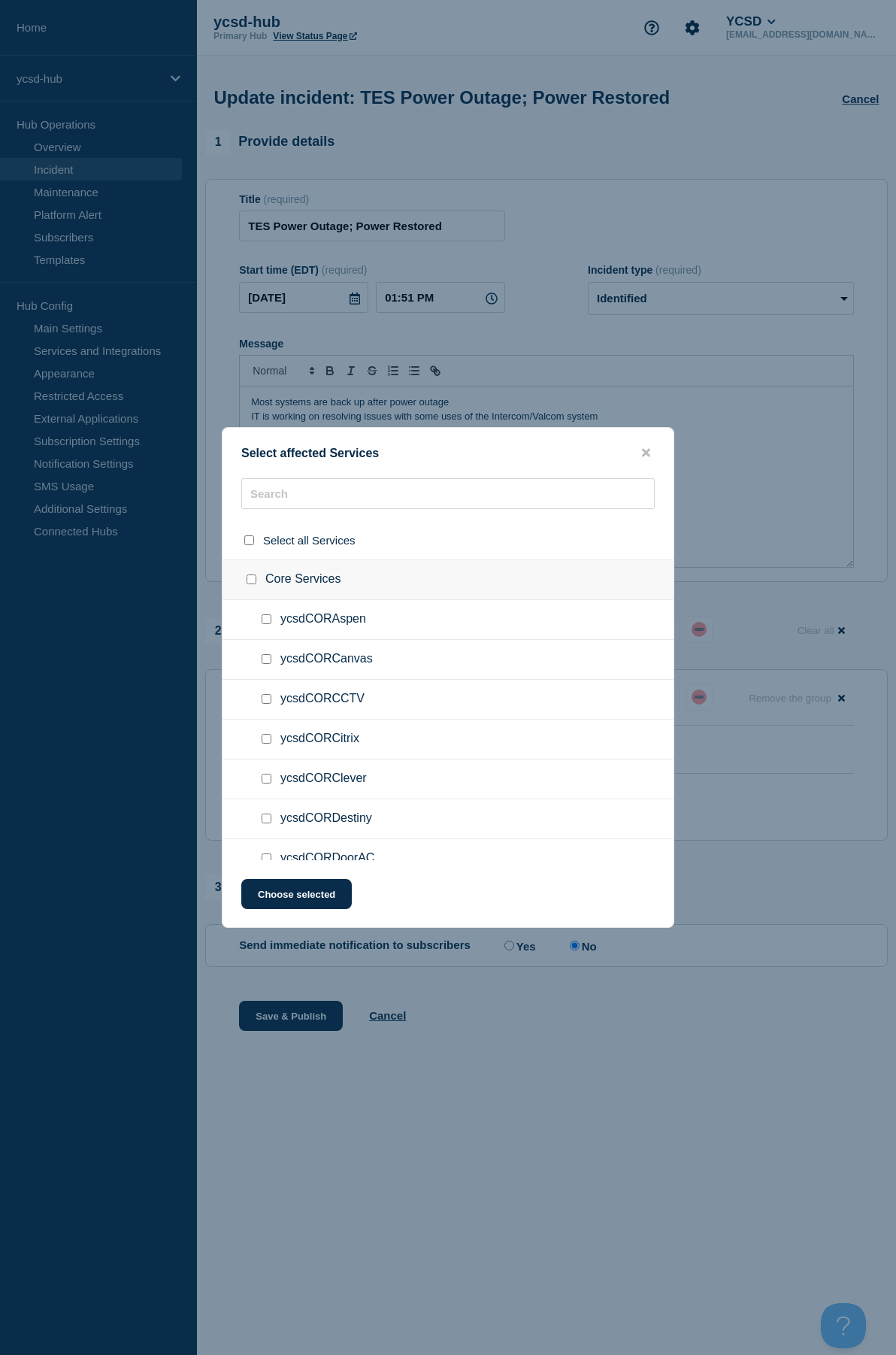
click at [654, 452] on button "close button" at bounding box center [646, 452] width 17 height 14
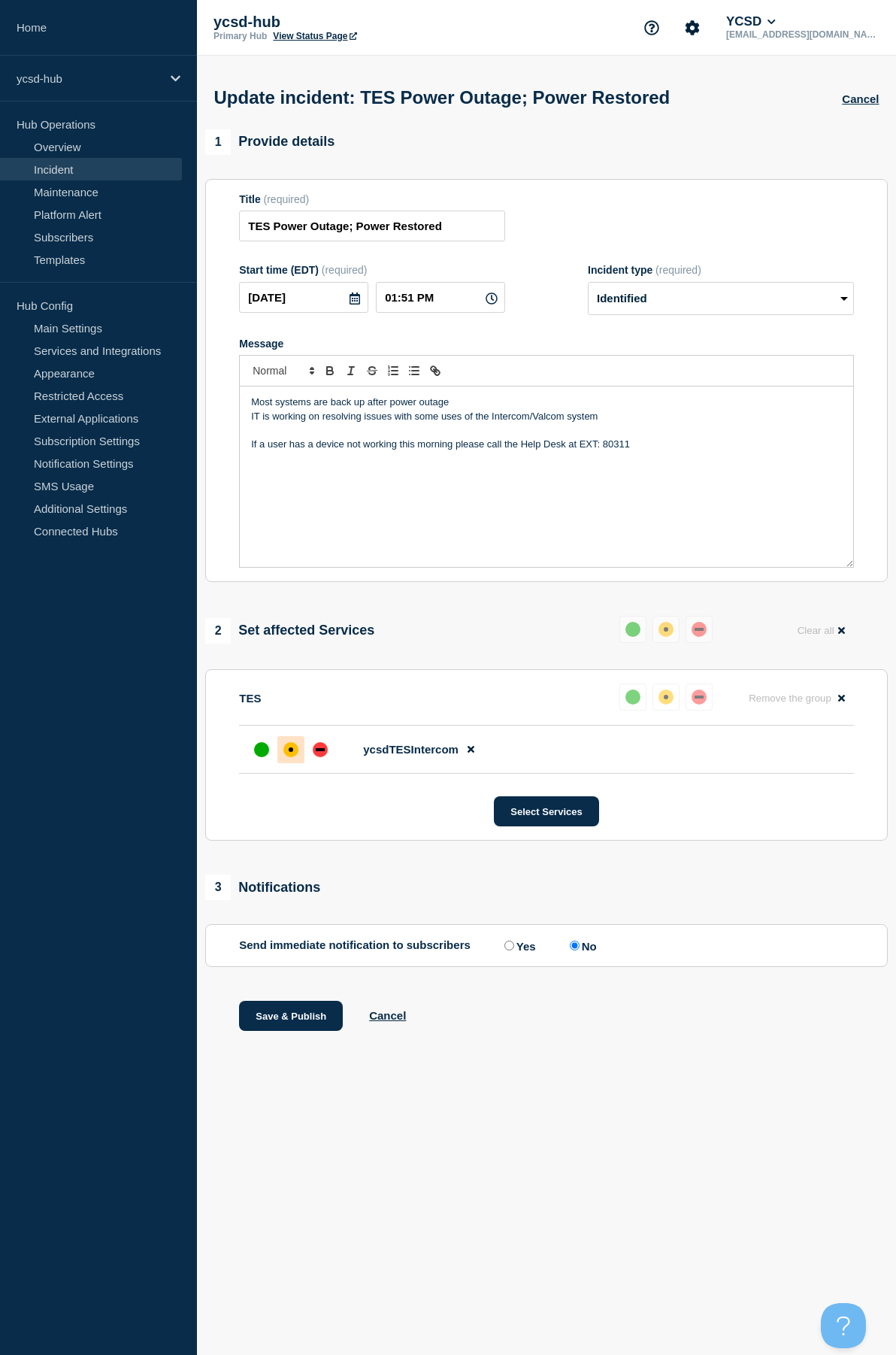
click at [648, 451] on p "If a user has a device not working this morning please call the Help Desk at EX…" at bounding box center [546, 444] width 591 height 13
click at [305, 1038] on div "Save & Publish Cancel" at bounding box center [546, 1035] width 683 height 67
click at [313, 1014] on button "Save & Publish" at bounding box center [290, 1016] width 104 height 30
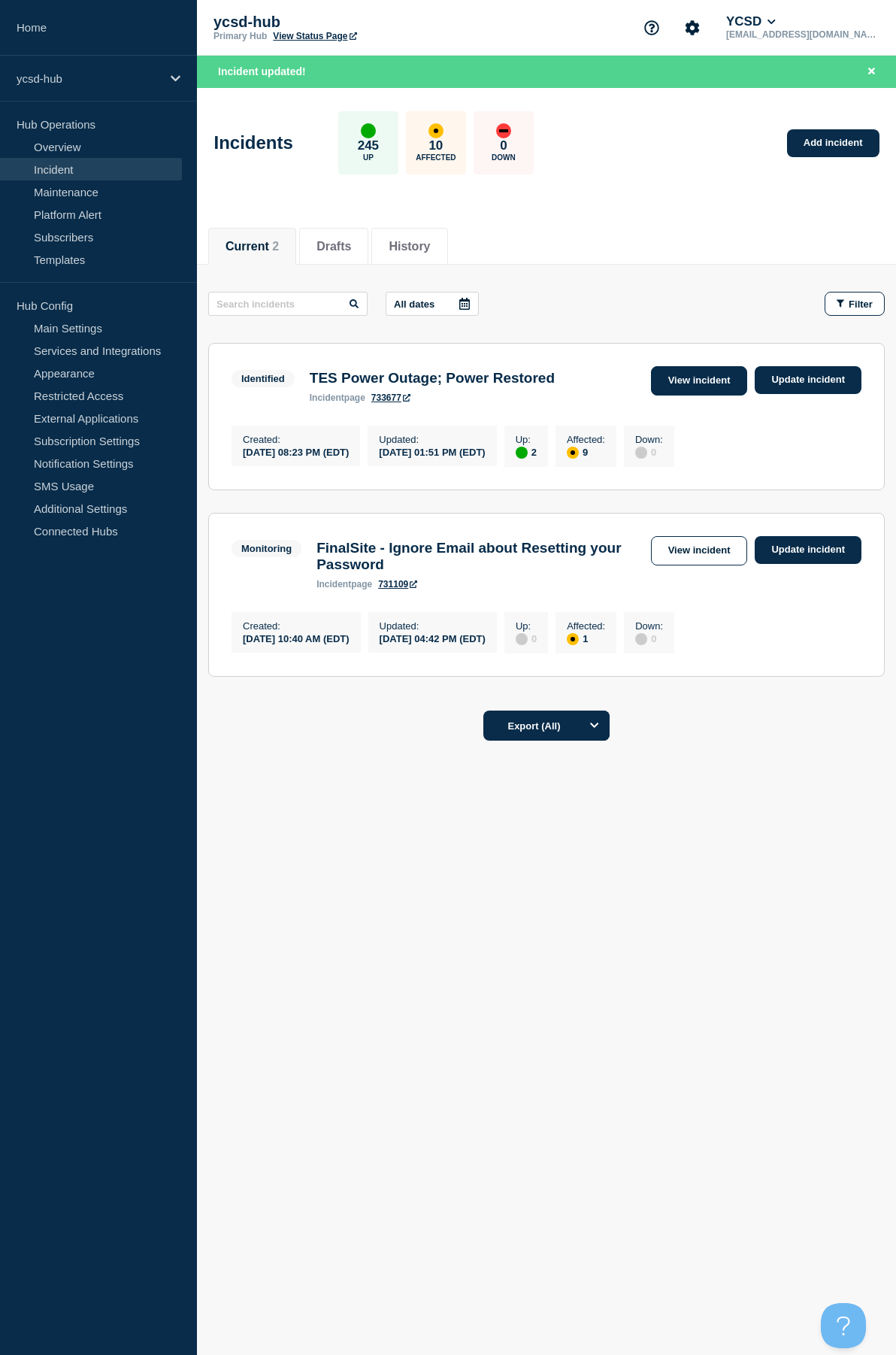
click at [680, 387] on link "View incident" at bounding box center [700, 380] width 97 height 29
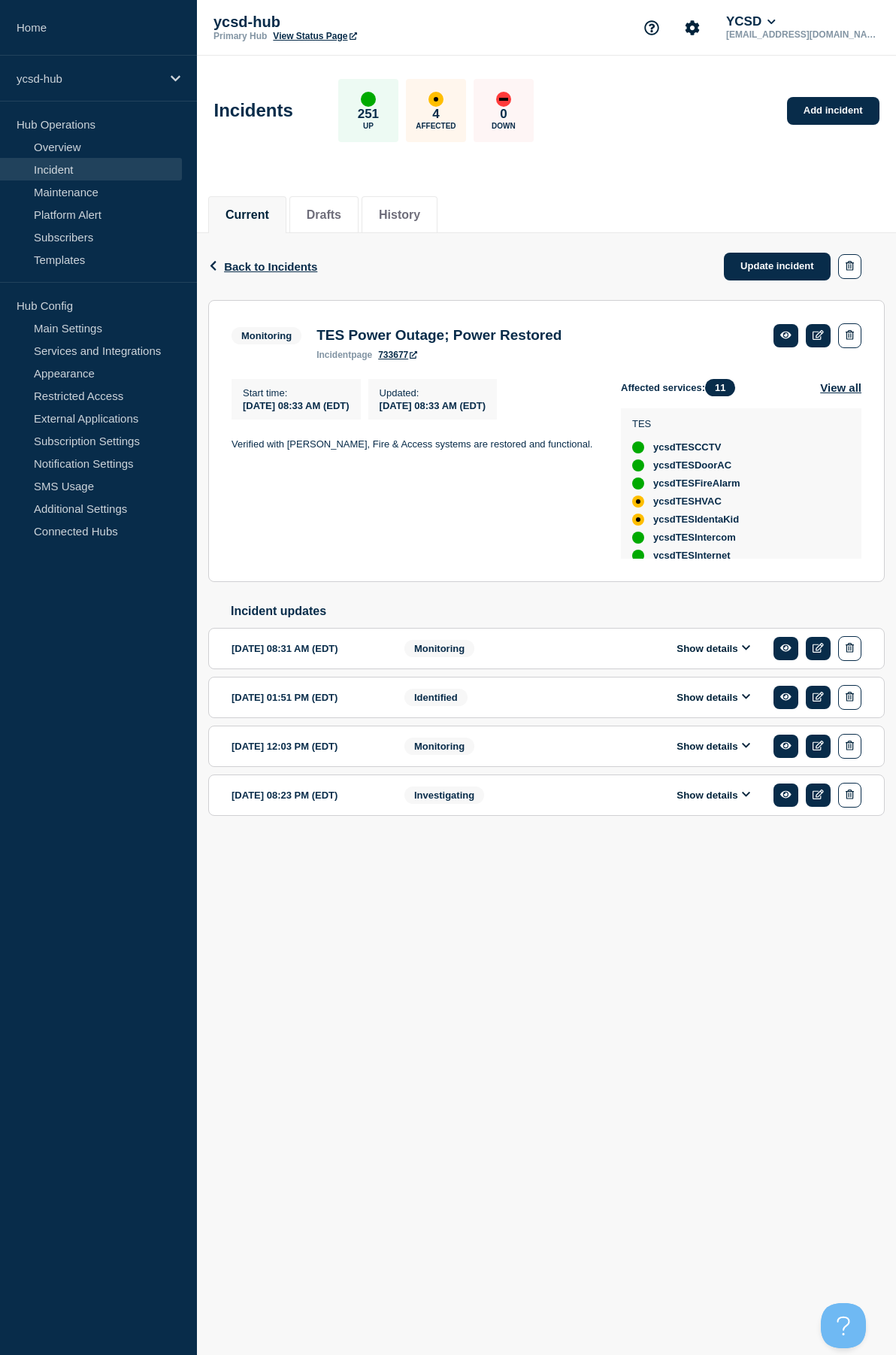
click at [751, 661] on div "Show details" at bounding box center [731, 649] width 261 height 25
click at [741, 655] on button "Show details" at bounding box center [713, 649] width 82 height 13
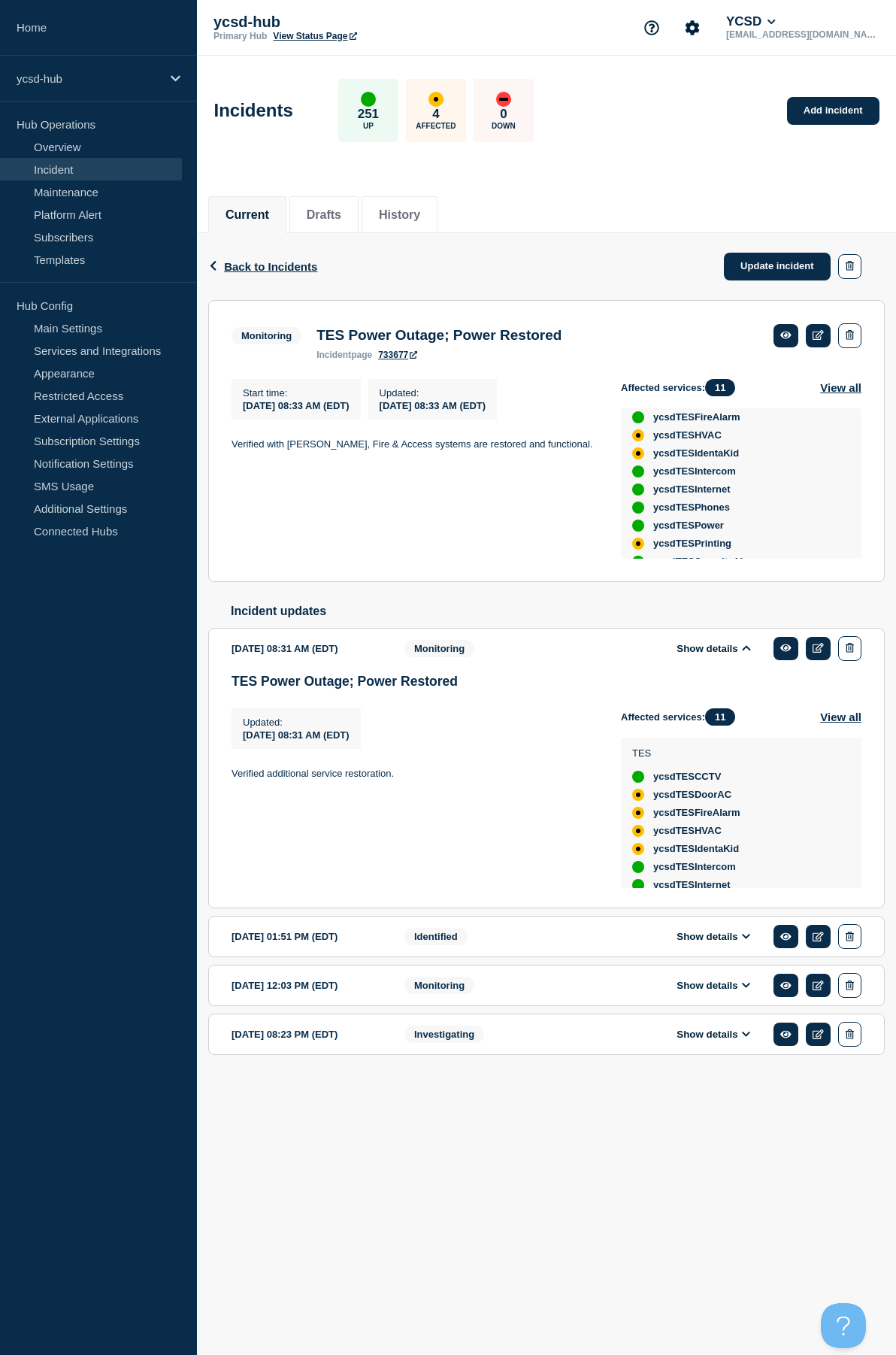
scroll to position [108, 0]
click at [707, 942] on button "Show details" at bounding box center [713, 937] width 82 height 13
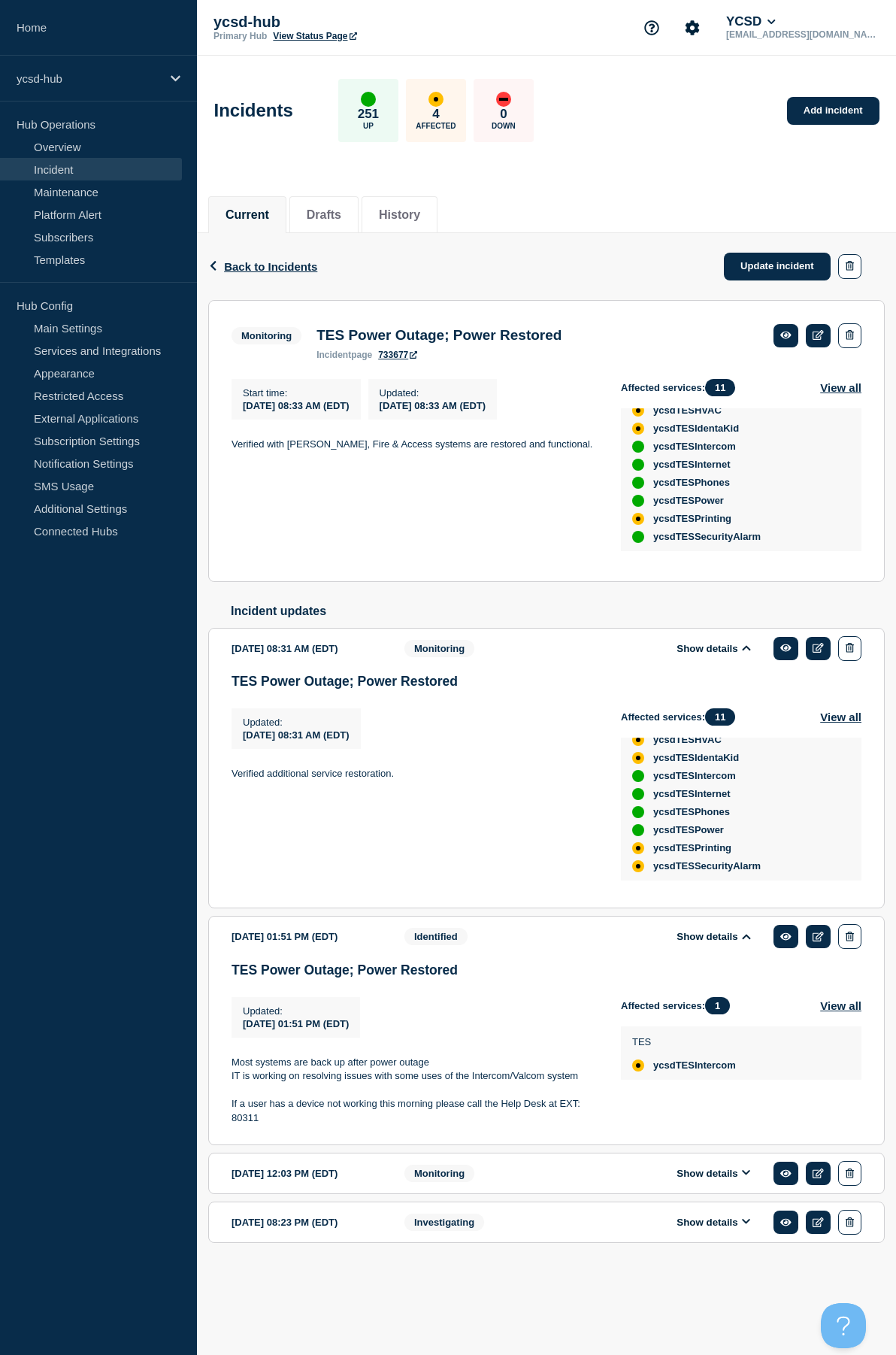
click at [736, 1180] on button "Show details" at bounding box center [713, 1174] width 82 height 13
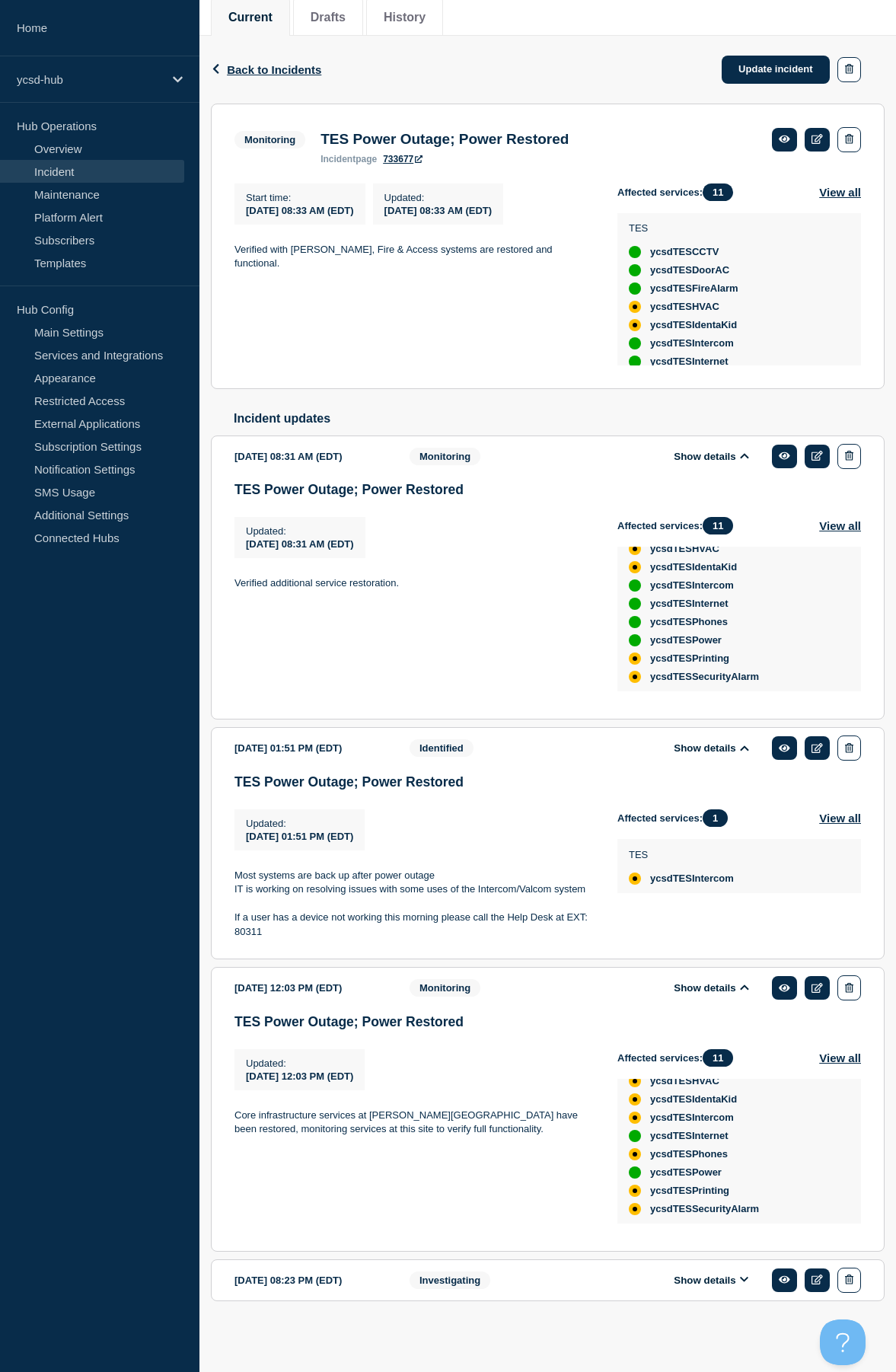
scroll to position [0, 0]
click at [100, 145] on link "Overview" at bounding box center [92, 149] width 184 height 23
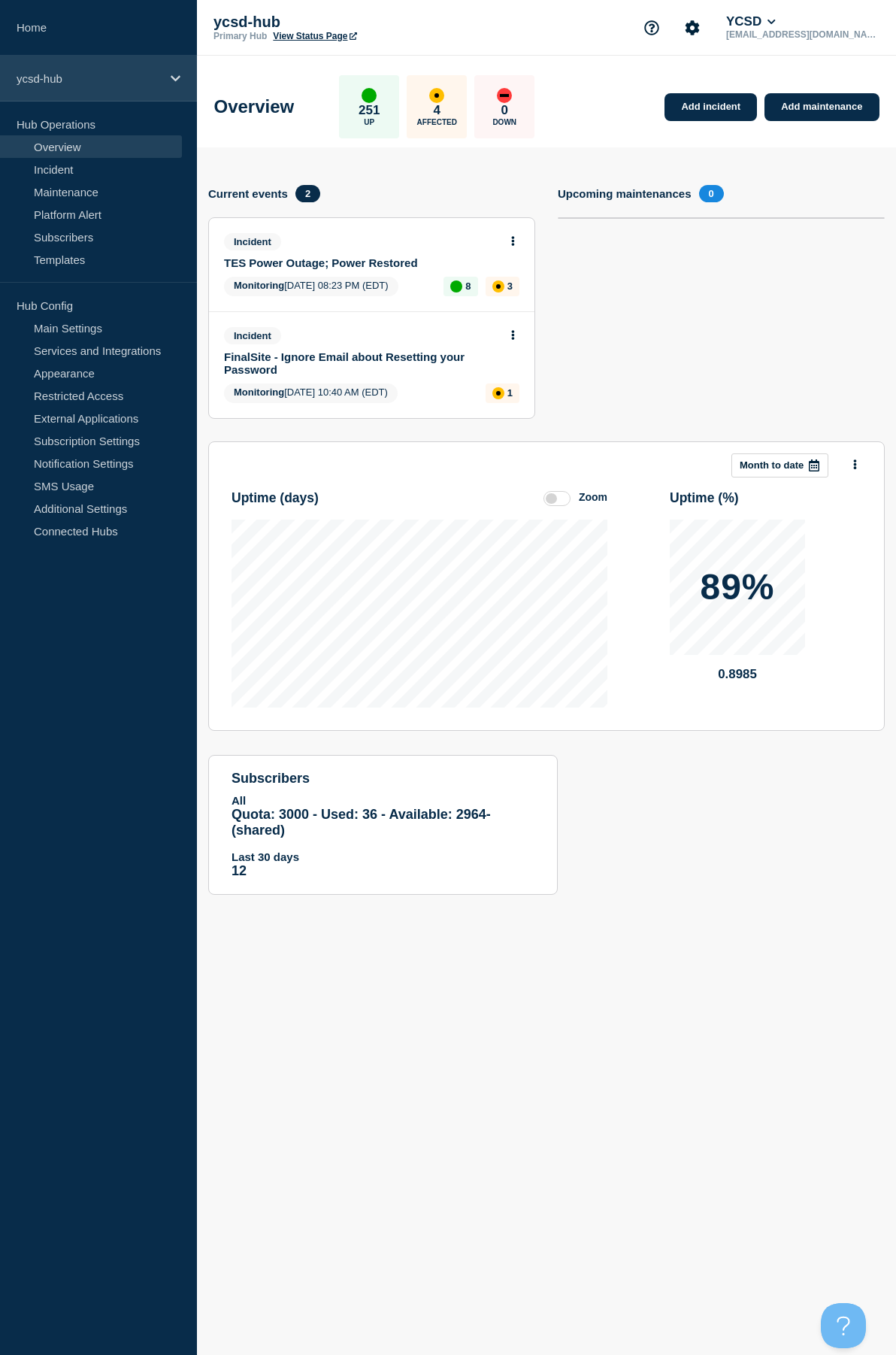
click at [102, 82] on p "ycsd-hub" at bounding box center [89, 79] width 144 height 13
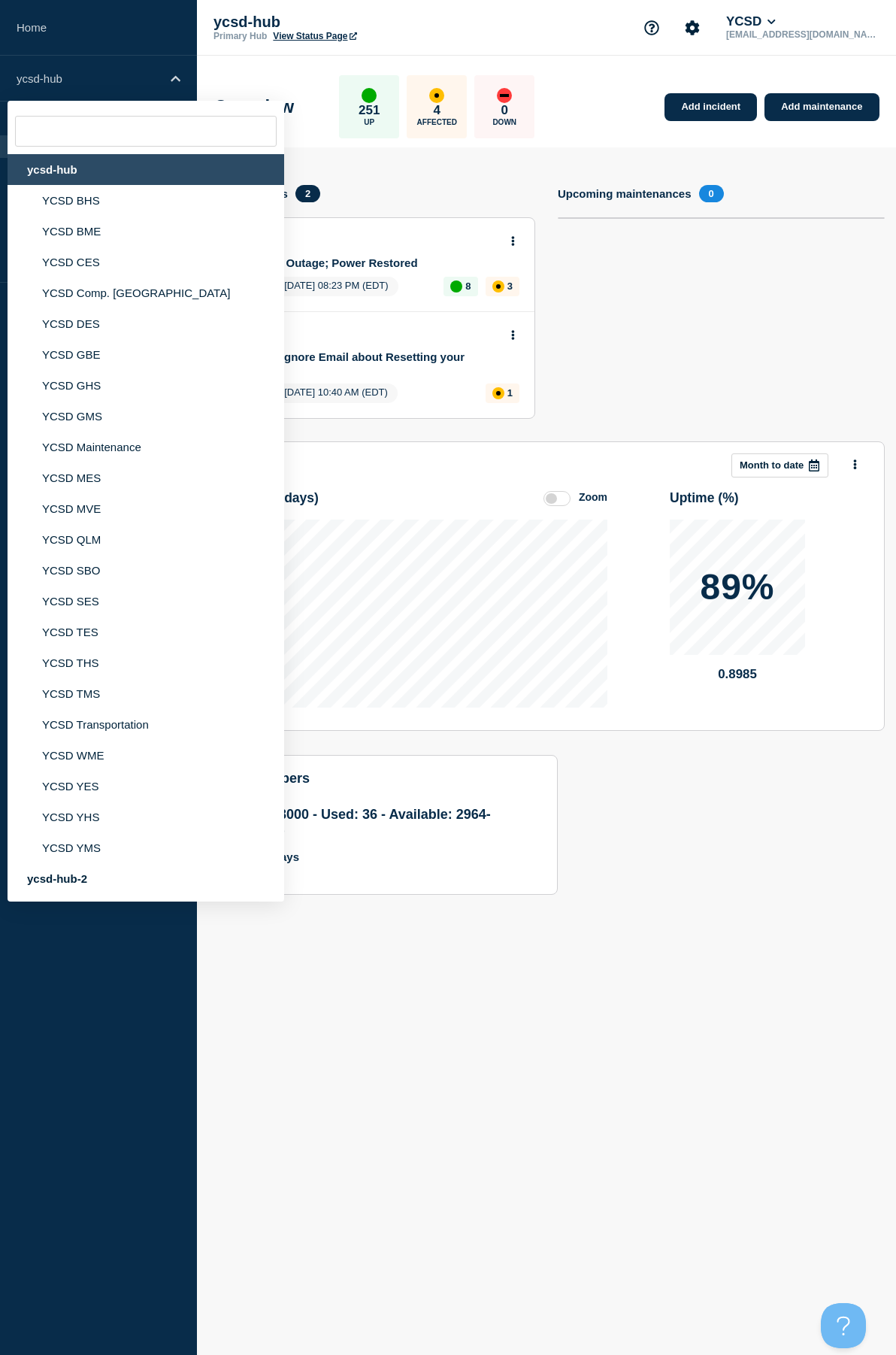
click at [648, 158] on div "Add incident Add maintenance Current events 2 Incident TES Power Outage; Power …" at bounding box center [546, 532] width 699 height 770
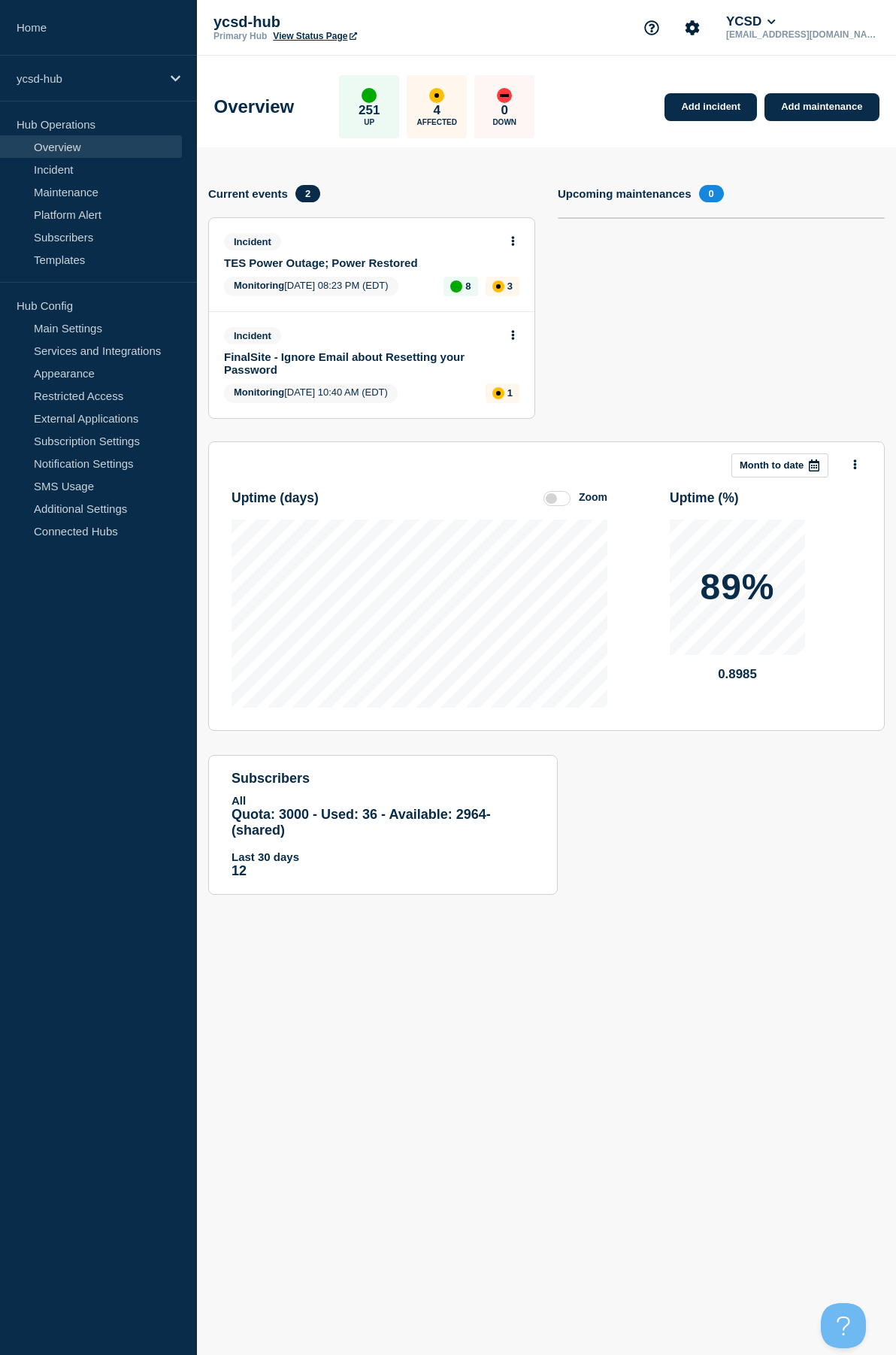
click at [507, 243] on button at bounding box center [513, 242] width 13 height 13
click at [521, 295] on link "Update incident" at bounding box center [513, 297] width 73 height 12
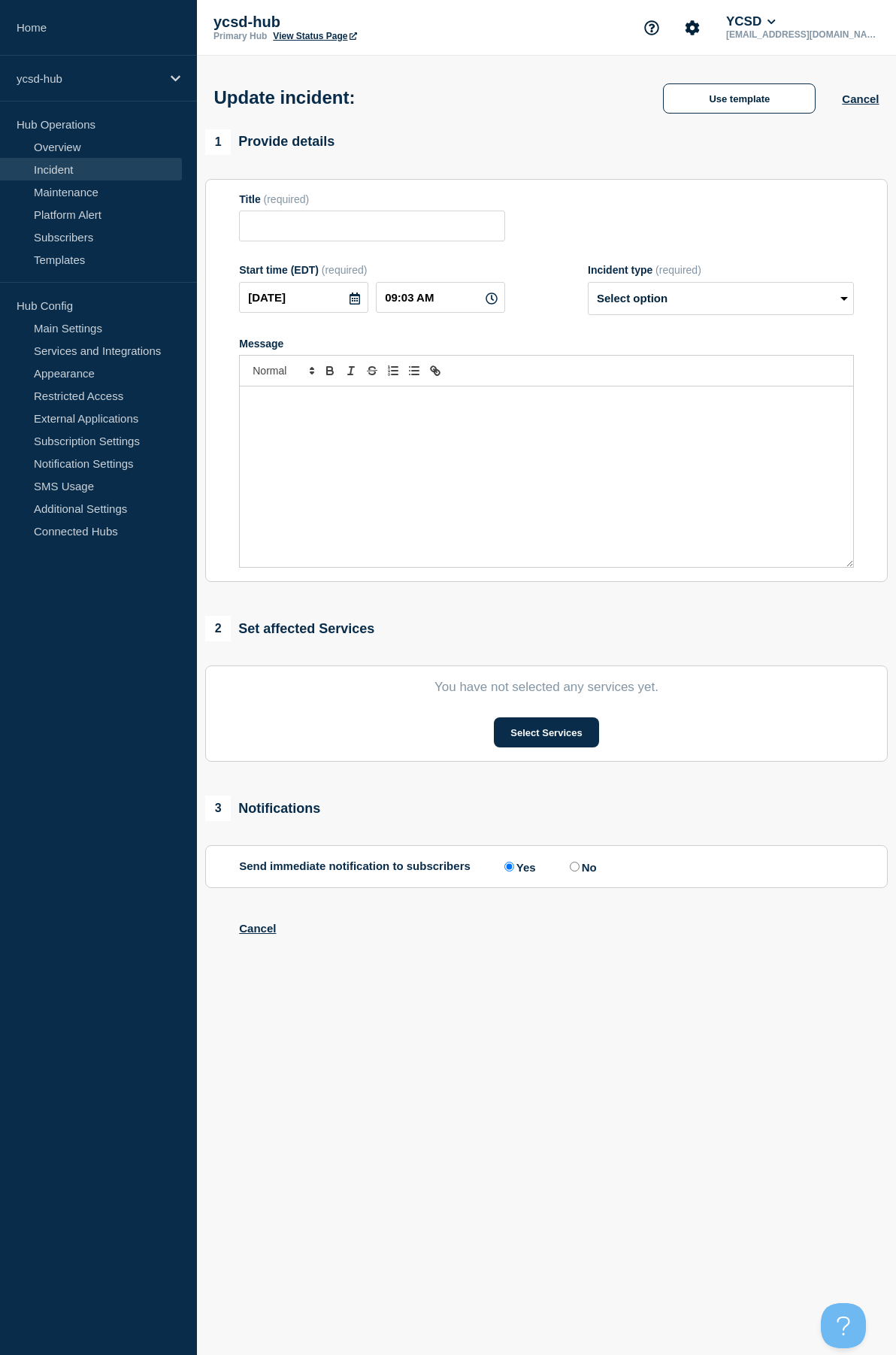
type input "TES Power Outage; Power Restored"
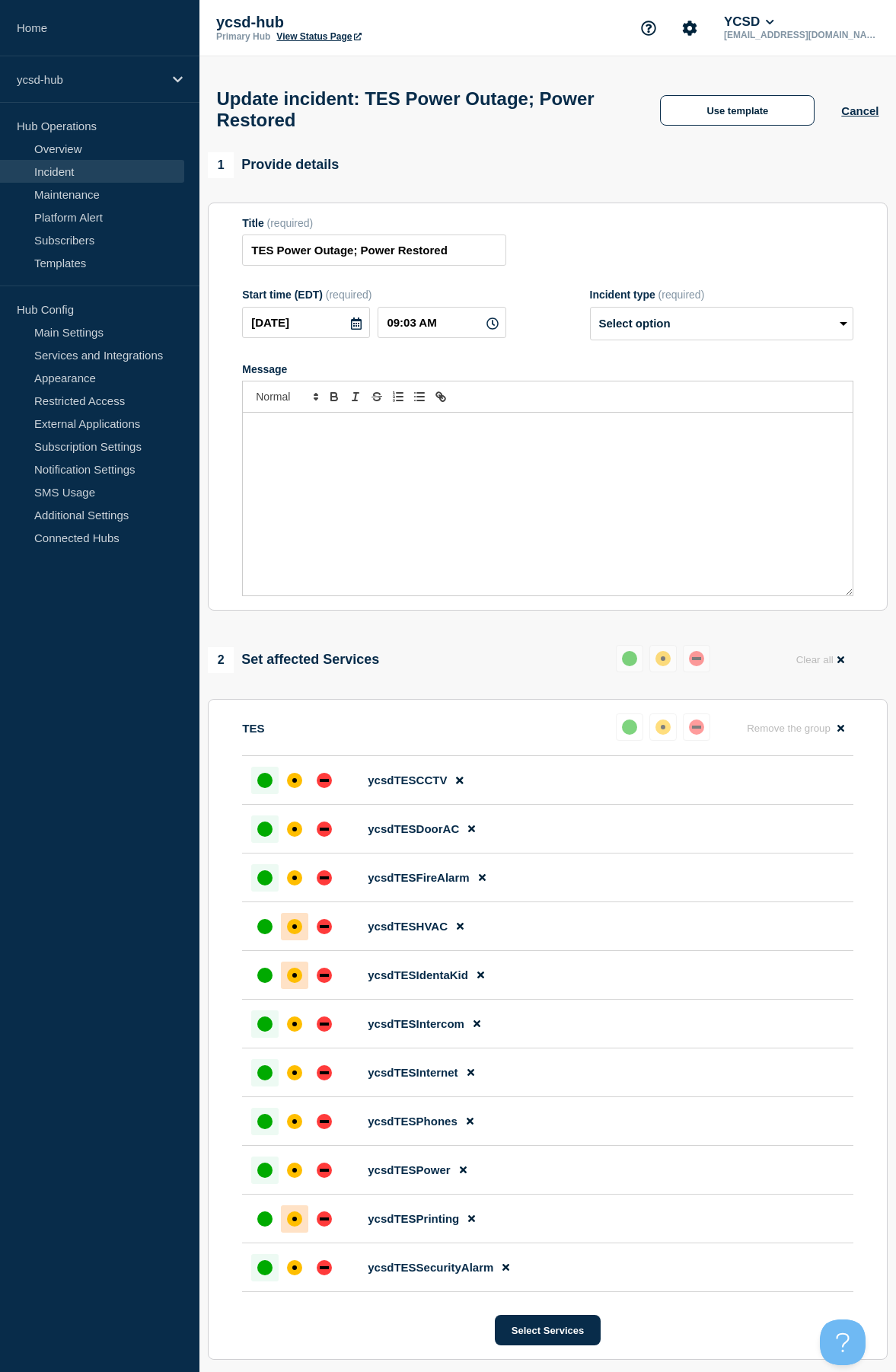
click at [753, 277] on form "Title (required) TES Power Outage; Power Restored Start time (EDT) (required) 2…" at bounding box center [547, 407] width 612 height 380
drag, startPoint x: 736, startPoint y: 323, endPoint x: 741, endPoint y: 335, distance: 13.0
click at [736, 323] on select "Select option Investigating Identified Monitoring Resolved" at bounding box center [722, 323] width 264 height 33
select select "resolved"
click at [595, 314] on select "Select option Investigating Identified Monitoring Resolved" at bounding box center [722, 323] width 264 height 33
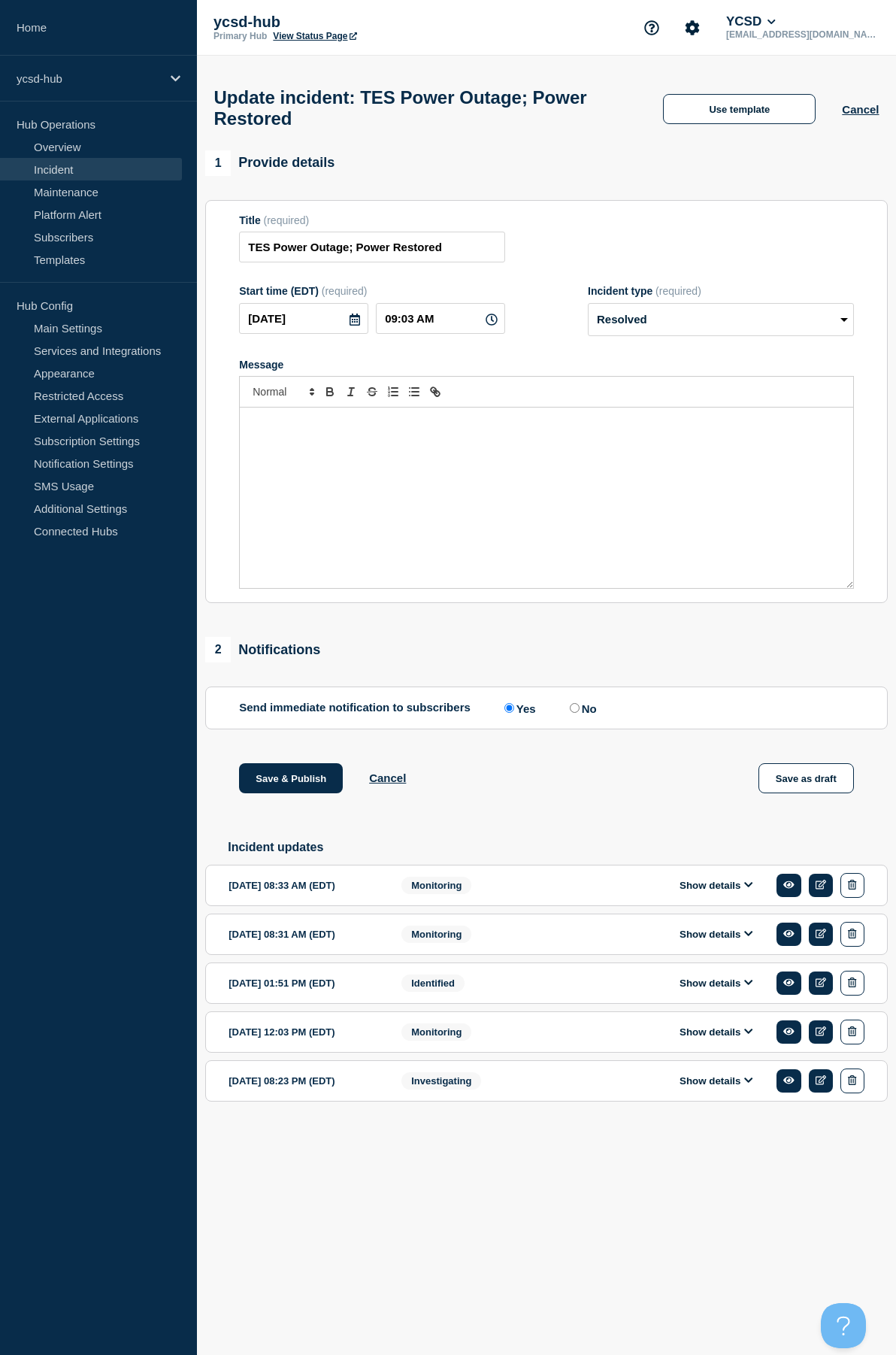
click at [655, 479] on div "Message" at bounding box center [546, 497] width 613 height 181
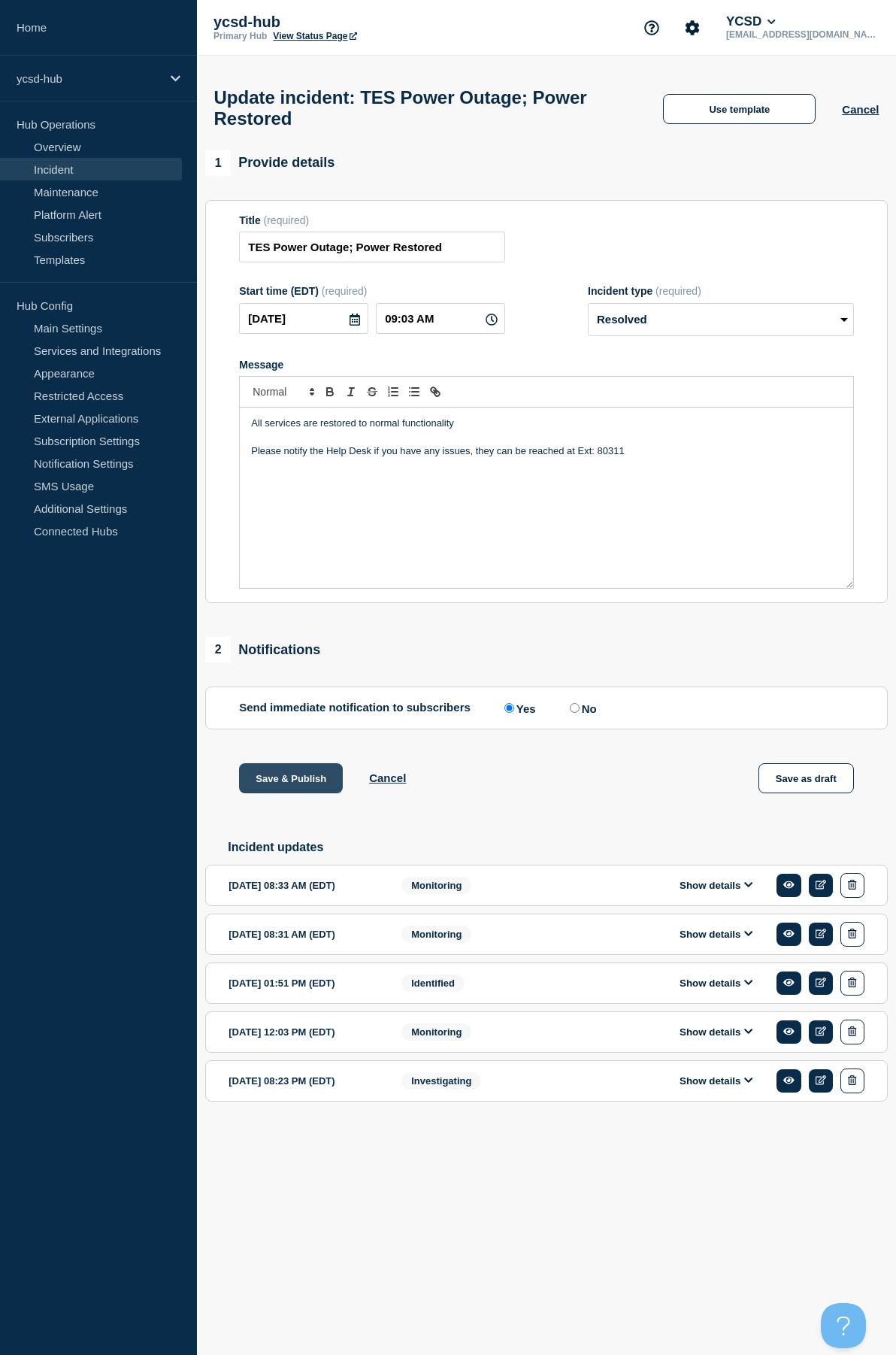
click at [324, 782] on button "Save & Publish" at bounding box center [290, 778] width 104 height 30
